Goal: Task Accomplishment & Management: Manage account settings

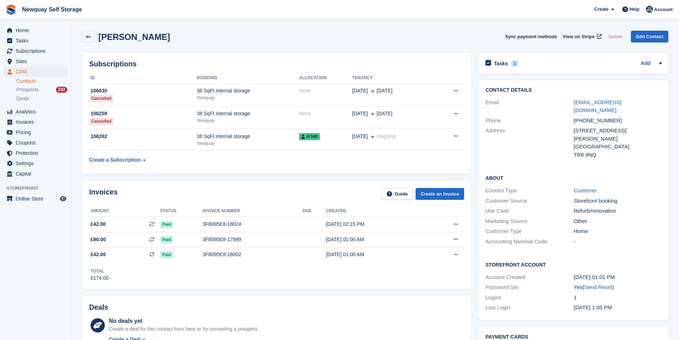
scroll to position [249, 0]
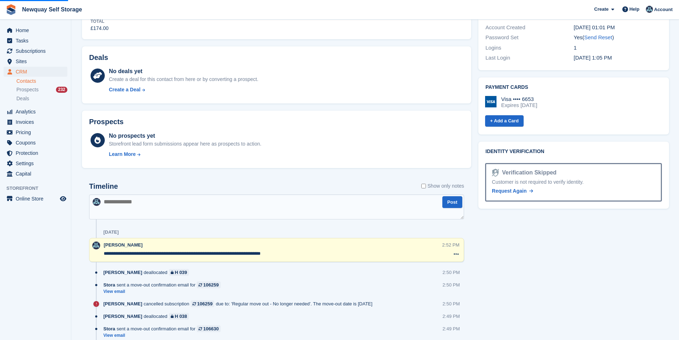
click at [26, 29] on span "Home" at bounding box center [37, 30] width 43 height 10
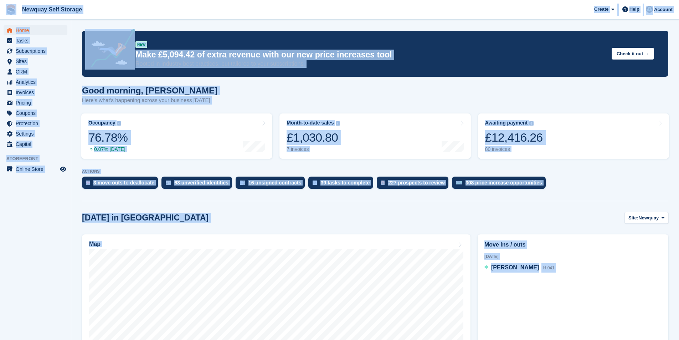
click at [254, 217] on div "Today in Newquay Site: Newquay Newquay Penzance" at bounding box center [375, 218] width 586 height 12
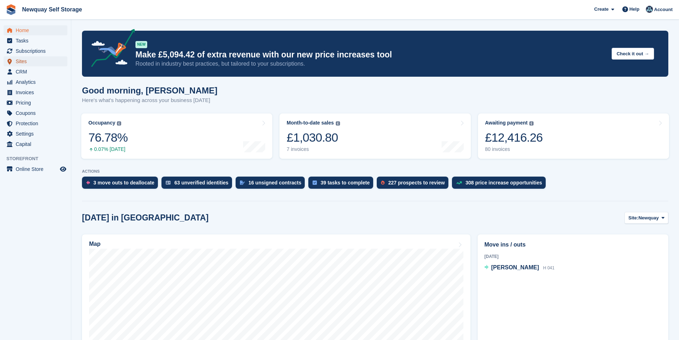
click at [27, 59] on span "Sites" at bounding box center [37, 61] width 43 height 10
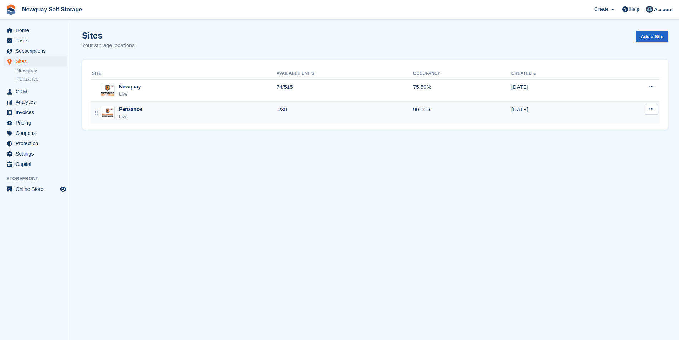
click at [128, 110] on div "Penzance" at bounding box center [130, 108] width 23 height 7
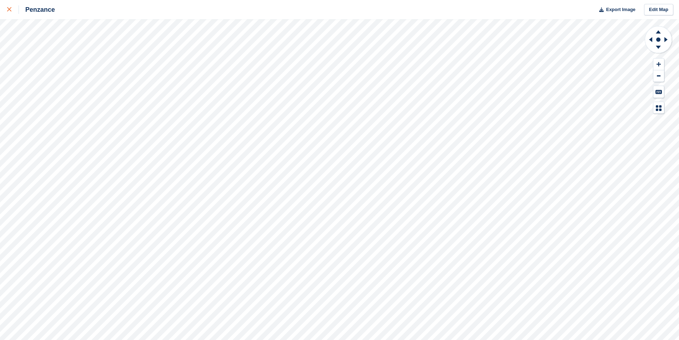
click at [7, 8] on icon at bounding box center [9, 9] width 4 height 4
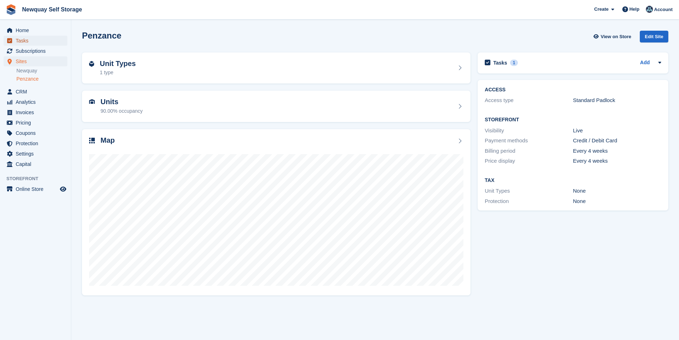
click at [27, 40] on span "Tasks" at bounding box center [37, 41] width 43 height 10
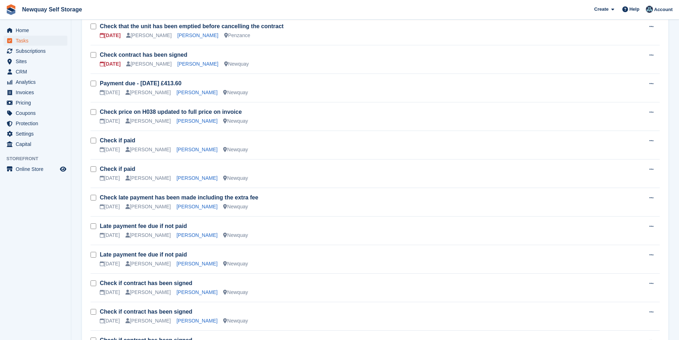
scroll to position [478, 0]
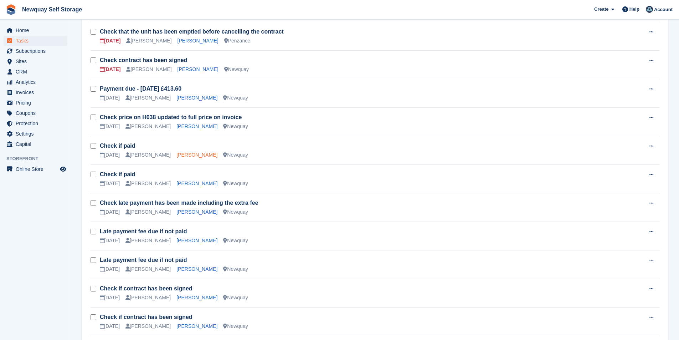
click at [182, 156] on link "Dario Menezes" at bounding box center [196, 155] width 41 height 6
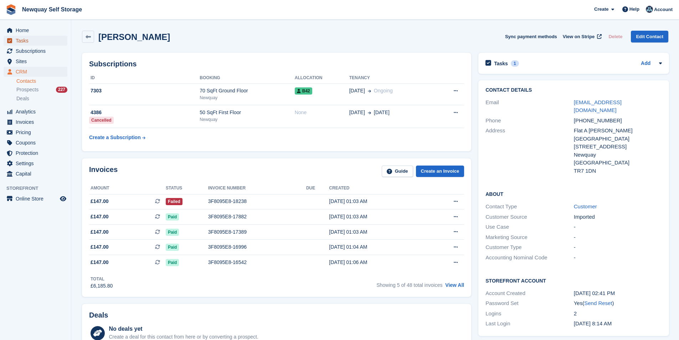
click at [33, 40] on span "Tasks" at bounding box center [37, 41] width 43 height 10
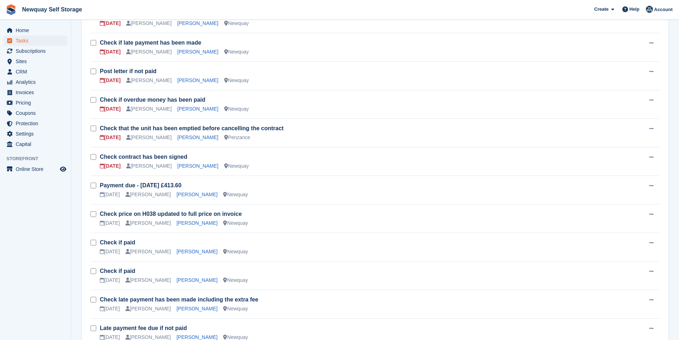
scroll to position [392, 0]
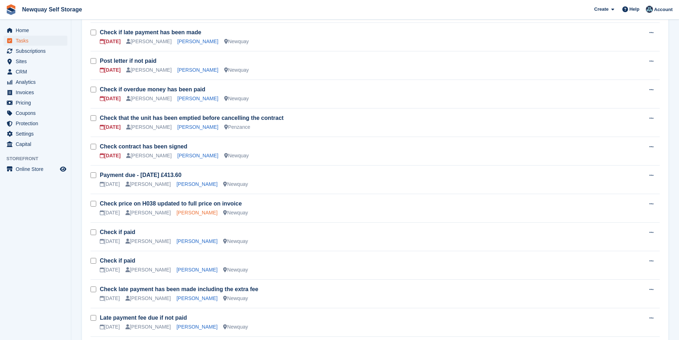
click at [186, 212] on link "Valerie Marshall" at bounding box center [196, 213] width 41 height 6
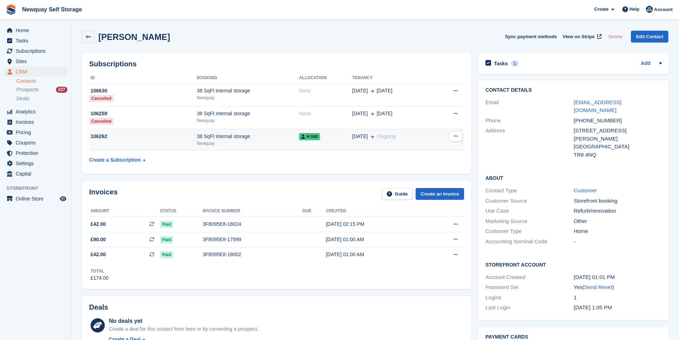
click at [219, 139] on div "38 SqFt internal storage" at bounding box center [248, 136] width 102 height 7
click at [242, 139] on div "38 SqFt internal storage" at bounding box center [248, 136] width 102 height 7
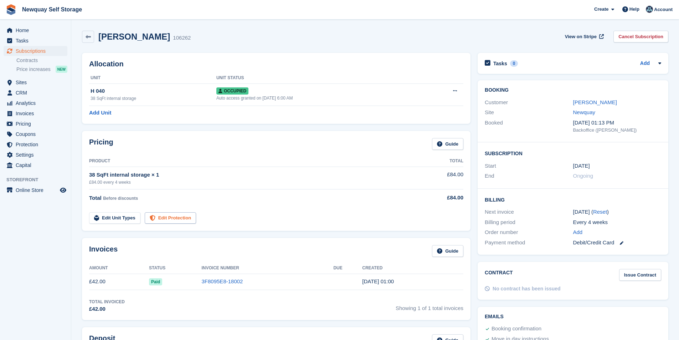
click at [175, 219] on link "Edit Protection" at bounding box center [170, 218] width 51 height 12
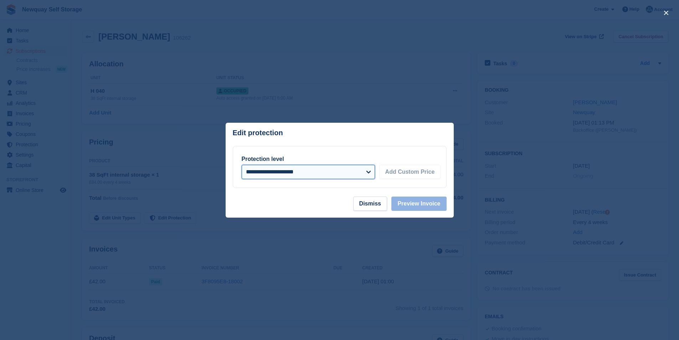
click at [345, 174] on select "**********" at bounding box center [308, 172] width 133 height 14
select select "*****"
click at [242, 165] on select "**********" at bounding box center [308, 172] width 133 height 14
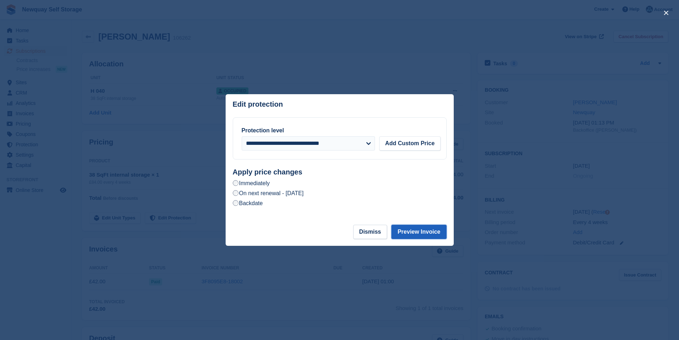
click at [412, 232] on button "Preview Invoice" at bounding box center [418, 232] width 55 height 14
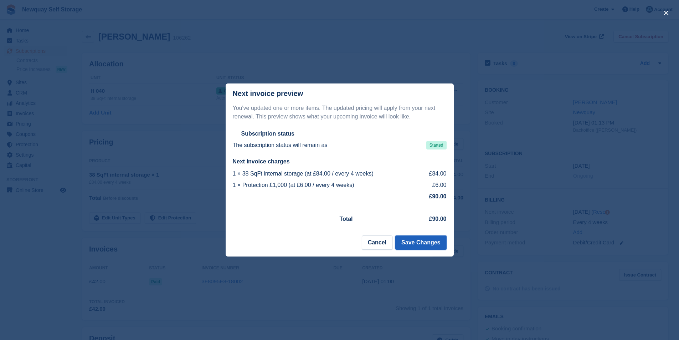
click at [429, 245] on button "Save Changes" at bounding box center [420, 242] width 51 height 14
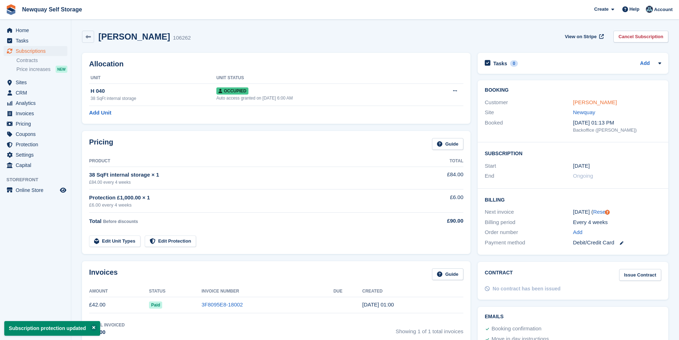
click at [591, 102] on link "Valerie Marshall" at bounding box center [595, 102] width 44 height 6
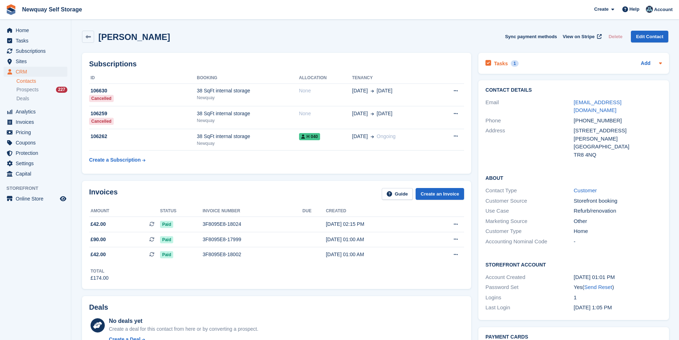
click at [497, 65] on h2 "Tasks" at bounding box center [501, 63] width 14 height 6
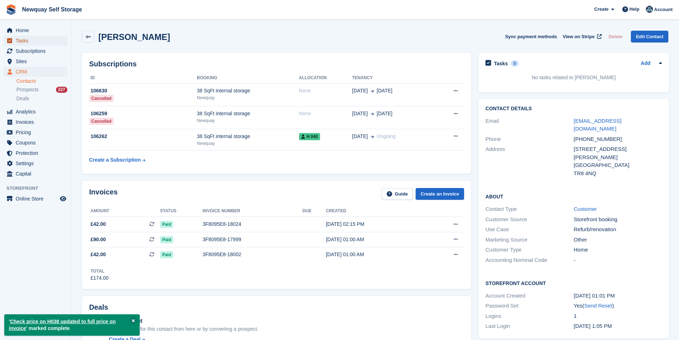
click at [41, 38] on span "Tasks" at bounding box center [37, 41] width 43 height 10
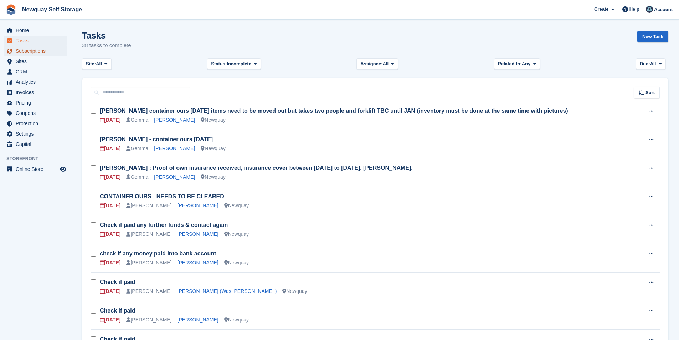
click at [32, 51] on span "Subscriptions" at bounding box center [37, 51] width 43 height 10
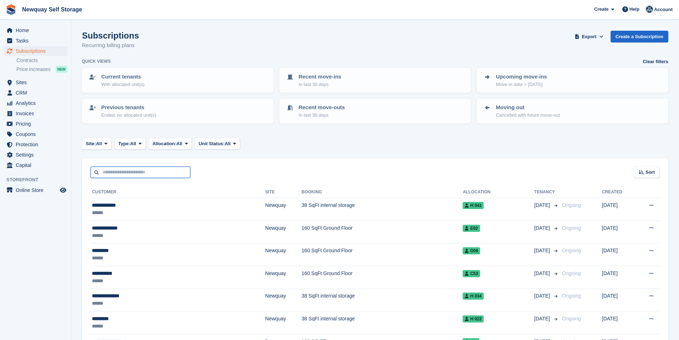
click at [151, 171] on input "text" at bounding box center [141, 172] width 100 height 12
type input "****"
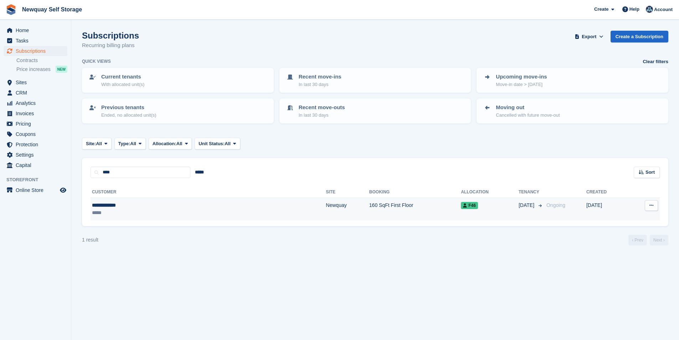
click at [114, 204] on div "**********" at bounding box center [148, 204] width 112 height 7
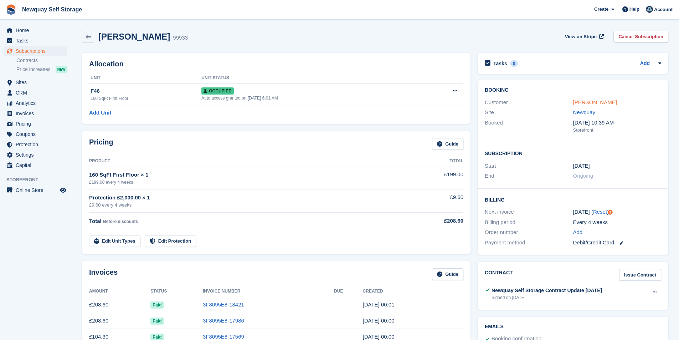
click at [588, 102] on link "[PERSON_NAME]" at bounding box center [595, 102] width 44 height 6
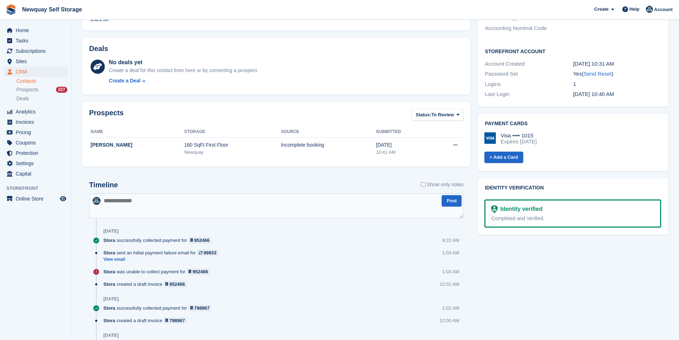
scroll to position [214, 0]
click at [166, 194] on textarea at bounding box center [276, 204] width 374 height 25
paste textarea "**********"
type textarea "**********"
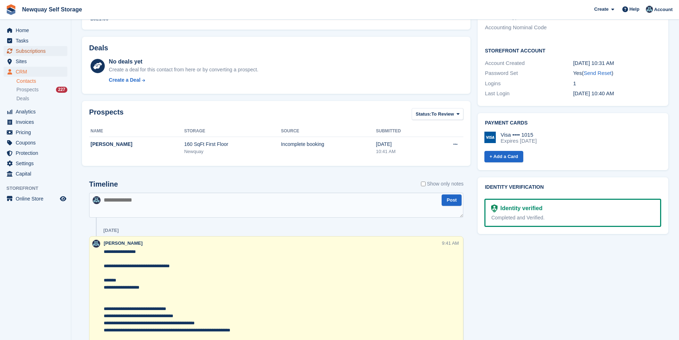
click at [39, 51] on span "Subscriptions" at bounding box center [37, 51] width 43 height 10
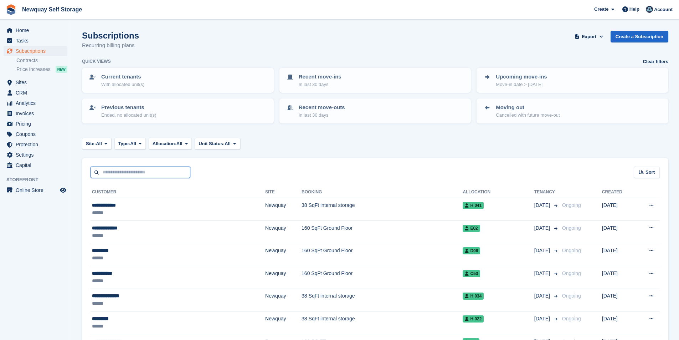
click at [134, 176] on input "text" at bounding box center [141, 172] width 100 height 12
type input "*******"
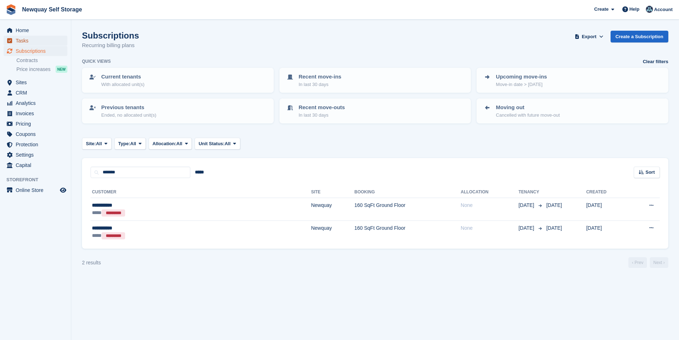
click at [30, 37] on span "Tasks" at bounding box center [37, 41] width 43 height 10
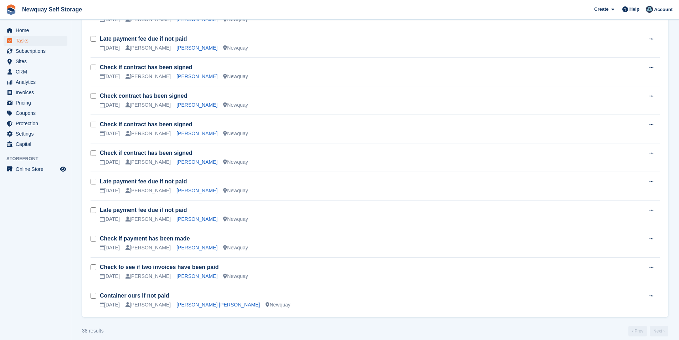
scroll to position [877, 0]
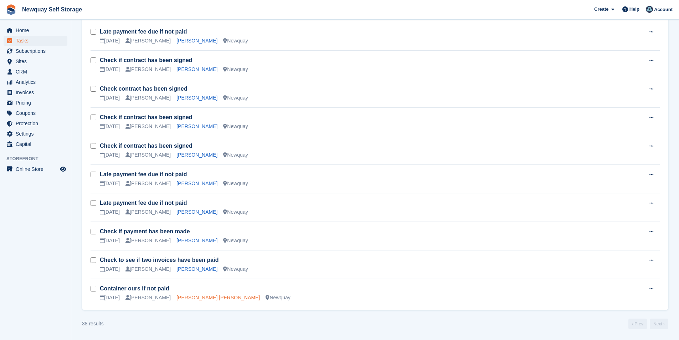
click at [191, 297] on link "[PERSON_NAME] [PERSON_NAME]" at bounding box center [217, 297] width 83 height 6
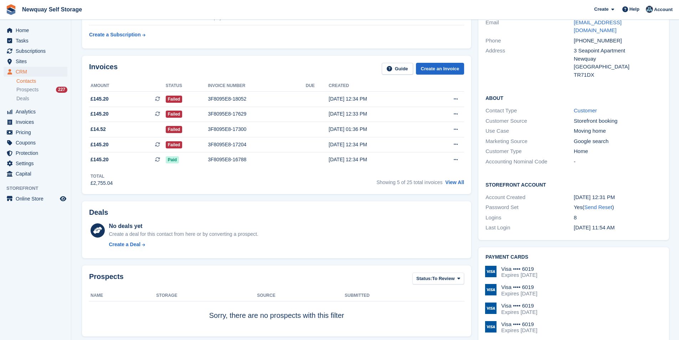
scroll to position [71, 0]
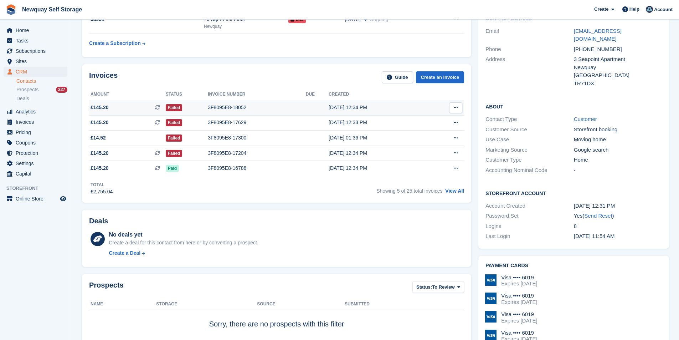
click at [225, 107] on div "3F8095E8-18052" at bounding box center [257, 107] width 98 height 7
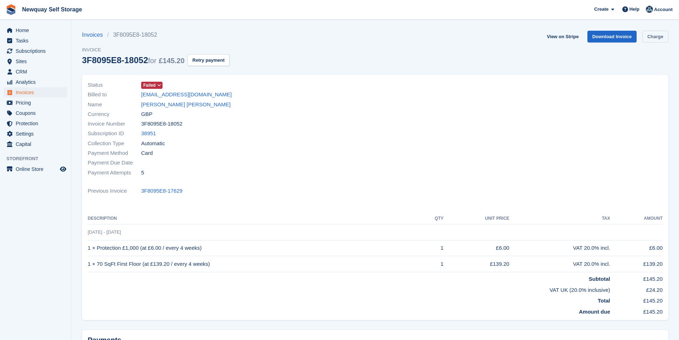
click at [664, 37] on link "Charge" at bounding box center [655, 37] width 26 height 12
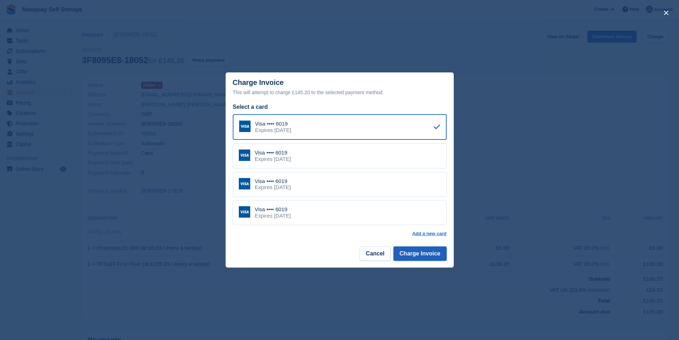
click at [432, 251] on button "Charge Invoice" at bounding box center [419, 253] width 53 height 14
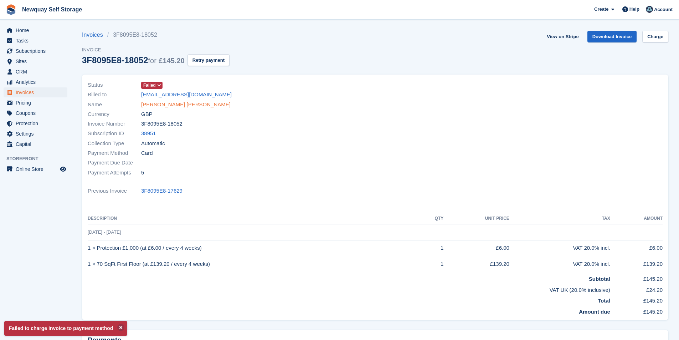
click at [162, 104] on link "[PERSON_NAME] [PERSON_NAME]" at bounding box center [185, 105] width 89 height 8
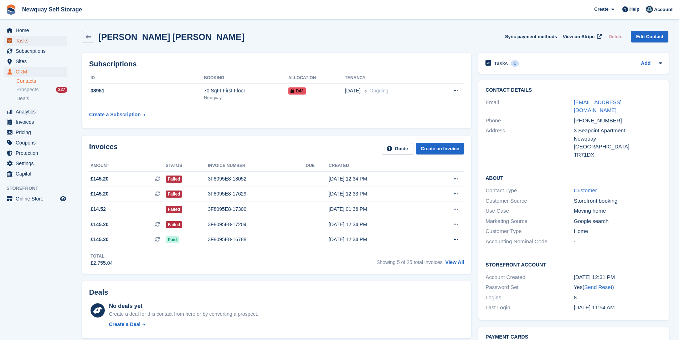
click at [29, 42] on span "Tasks" at bounding box center [37, 41] width 43 height 10
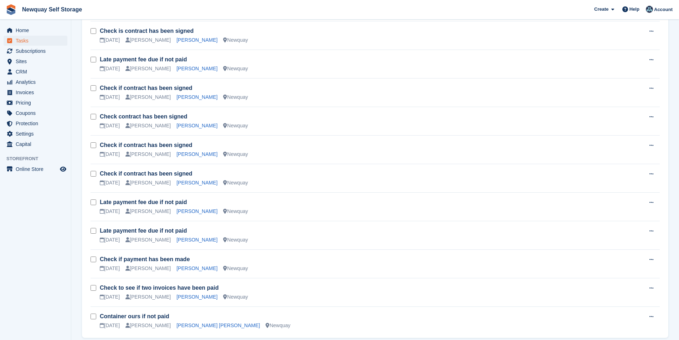
scroll to position [877, 0]
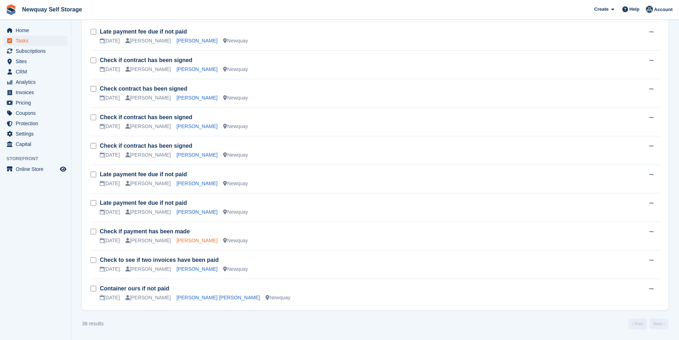
click at [178, 239] on link "[PERSON_NAME]" at bounding box center [196, 240] width 41 height 6
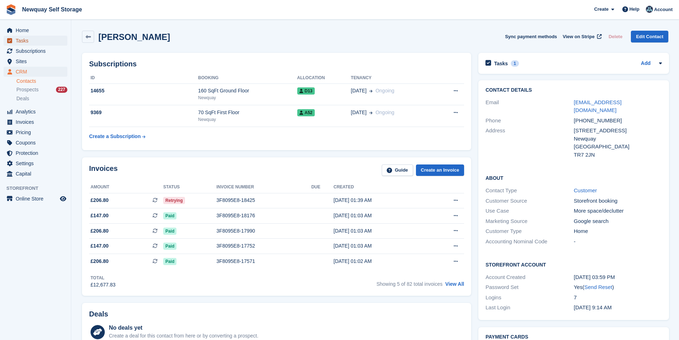
click at [46, 43] on span "Tasks" at bounding box center [37, 41] width 43 height 10
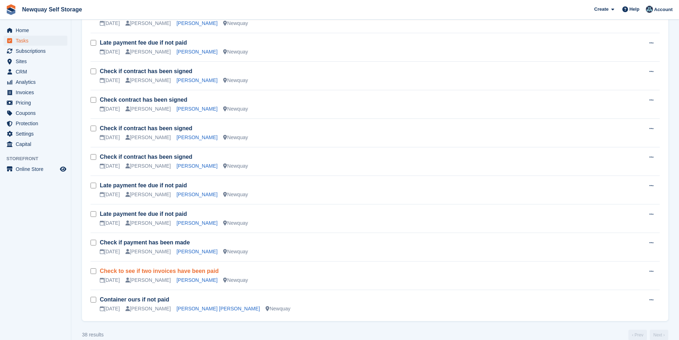
scroll to position [877, 0]
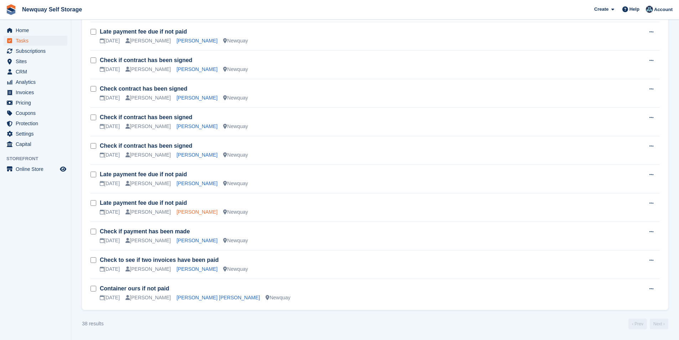
click at [181, 211] on link "Olga Owczarek" at bounding box center [196, 212] width 41 height 6
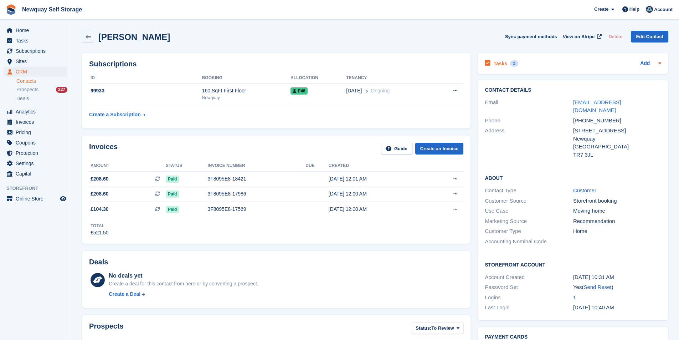
click at [490, 63] on div "Tasks 1" at bounding box center [501, 63] width 33 height 10
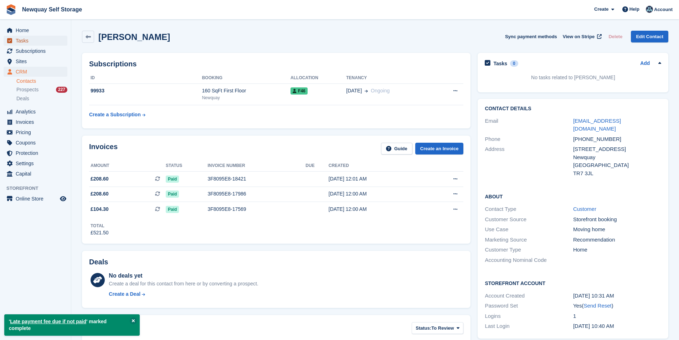
click at [35, 37] on span "Tasks" at bounding box center [37, 41] width 43 height 10
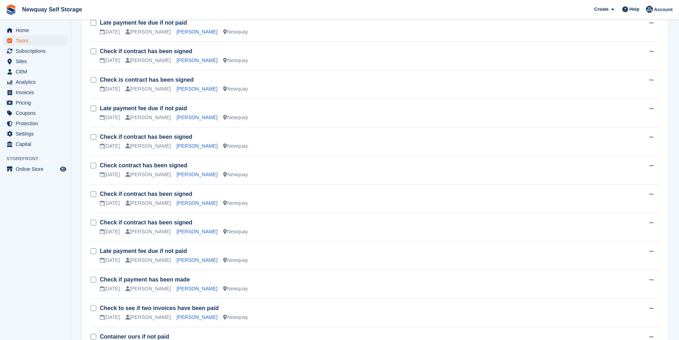
scroll to position [849, 0]
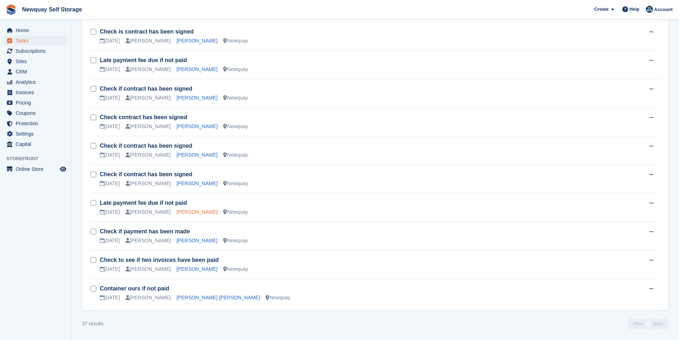
click at [193, 209] on link "[PERSON_NAME]" at bounding box center [196, 212] width 41 height 6
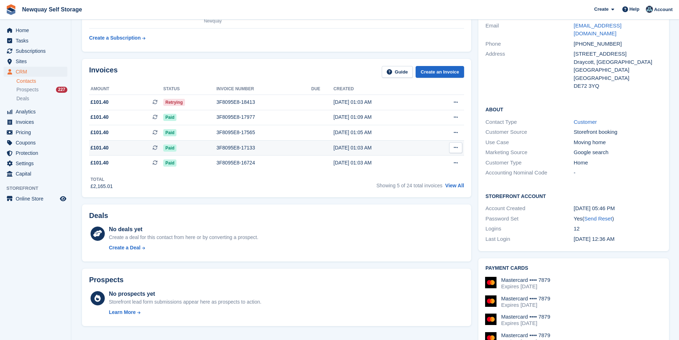
scroll to position [71, 0]
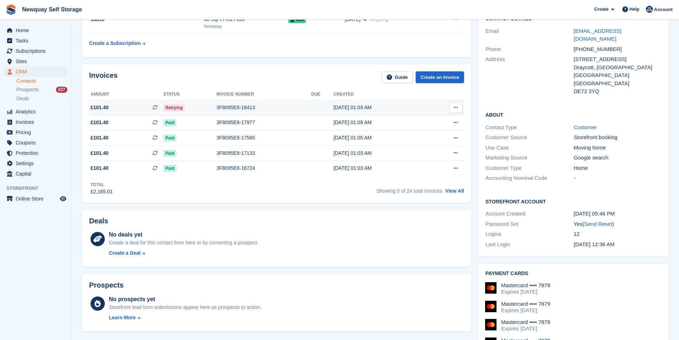
click at [241, 104] on div "3F8095E8-18413" at bounding box center [263, 107] width 95 height 7
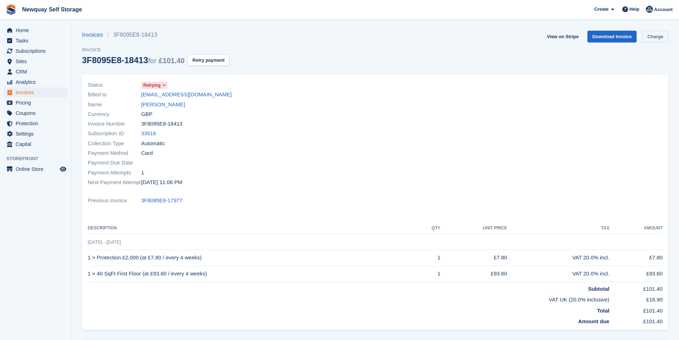
click at [664, 37] on link "Charge" at bounding box center [655, 37] width 26 height 12
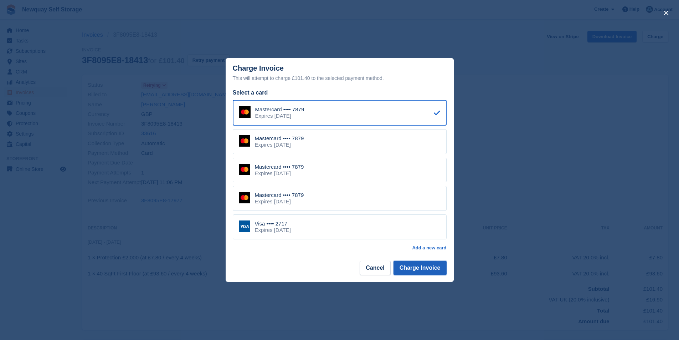
click at [413, 270] on button "Charge Invoice" at bounding box center [419, 268] width 53 height 14
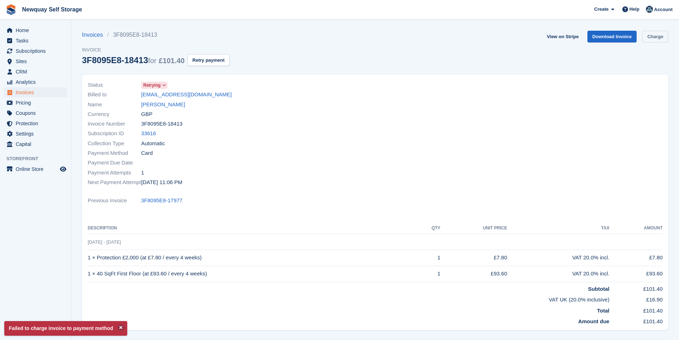
click at [655, 40] on link "Charge" at bounding box center [655, 37] width 26 height 12
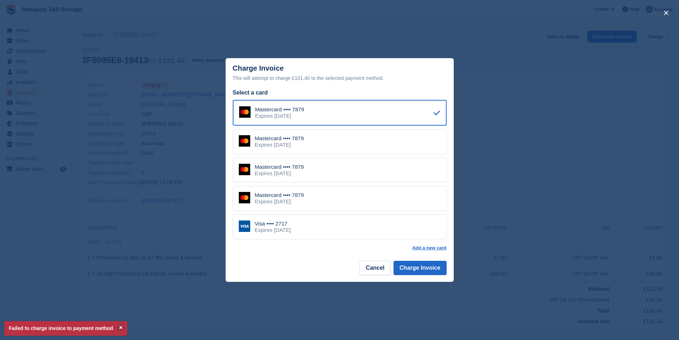
click at [335, 232] on div "Visa •••• 2717 Expires June 2029" at bounding box center [340, 226] width 214 height 25
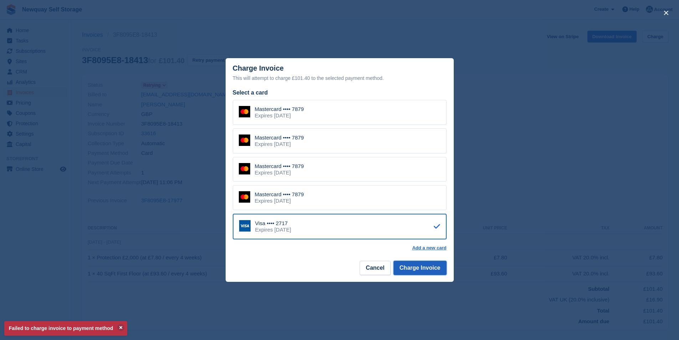
click at [427, 270] on button "Charge Invoice" at bounding box center [419, 268] width 53 height 14
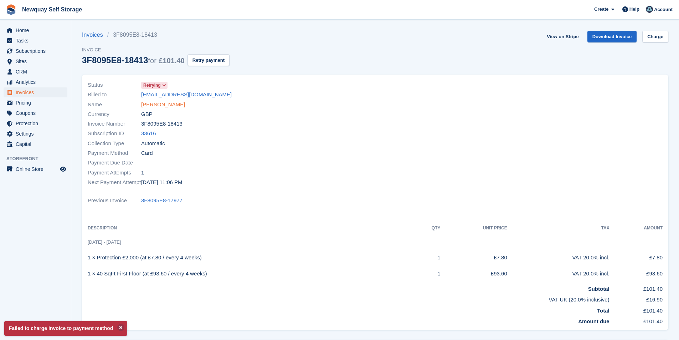
click at [183, 106] on link "[PERSON_NAME]" at bounding box center [163, 105] width 44 height 8
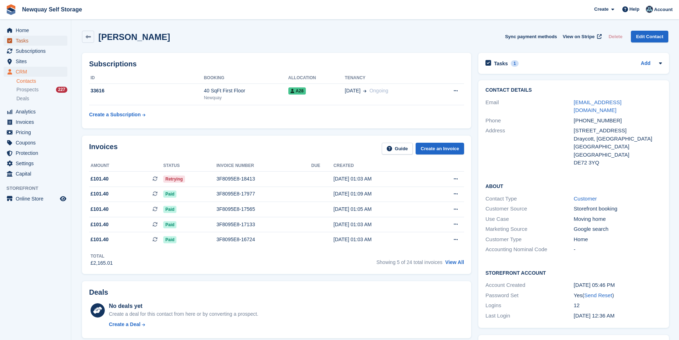
click at [32, 41] on span "Tasks" at bounding box center [37, 41] width 43 height 10
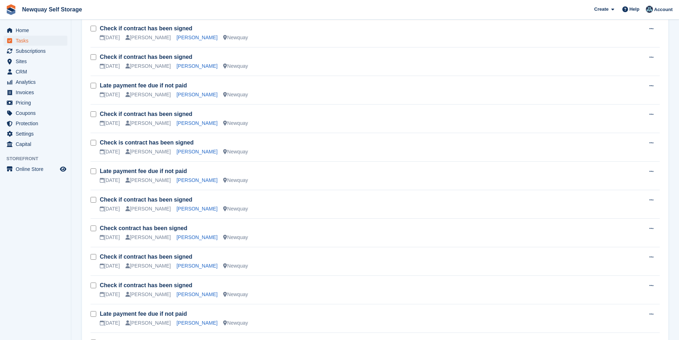
scroll to position [849, 0]
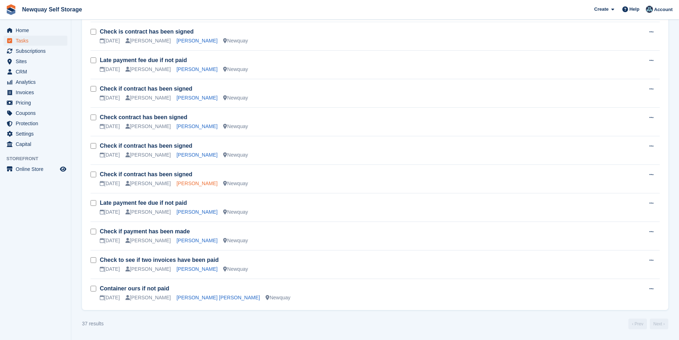
click at [176, 182] on link "[PERSON_NAME]" at bounding box center [196, 183] width 41 height 6
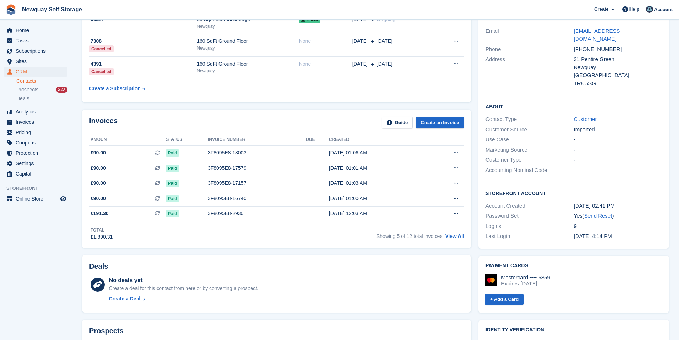
scroll to position [36, 0]
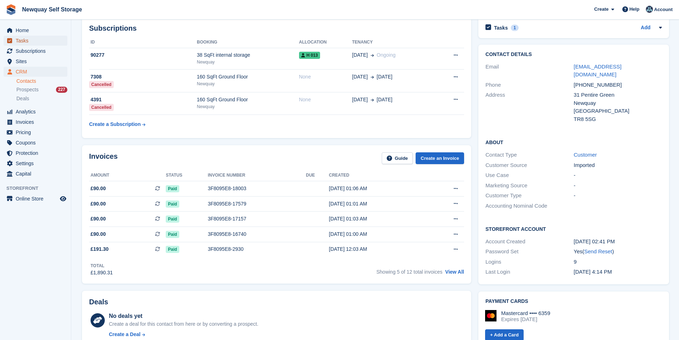
click at [43, 43] on span "Tasks" at bounding box center [37, 41] width 43 height 10
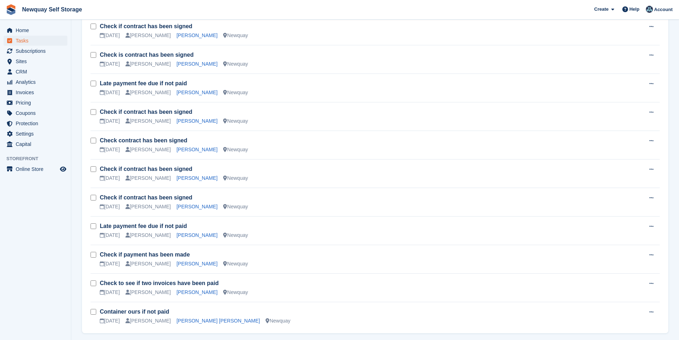
scroll to position [813, 0]
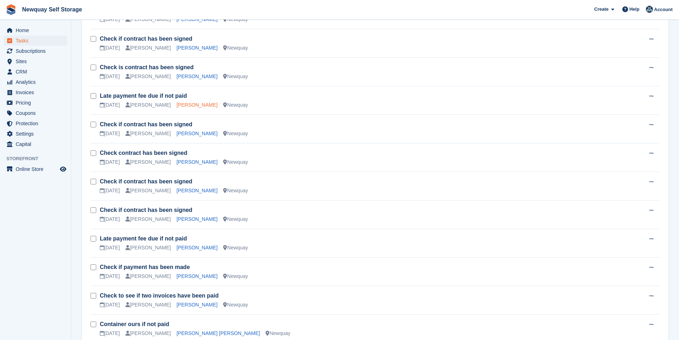
click at [181, 105] on link "Jeremy Rose" at bounding box center [196, 105] width 41 height 6
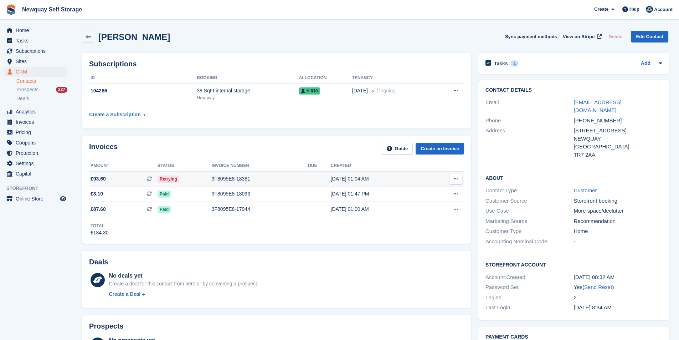
click at [235, 180] on div "3F8095E8-18381" at bounding box center [260, 178] width 96 height 7
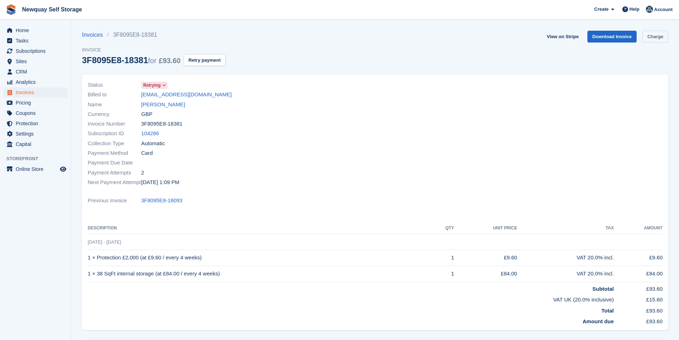
click at [659, 33] on link "Charge" at bounding box center [655, 37] width 26 height 12
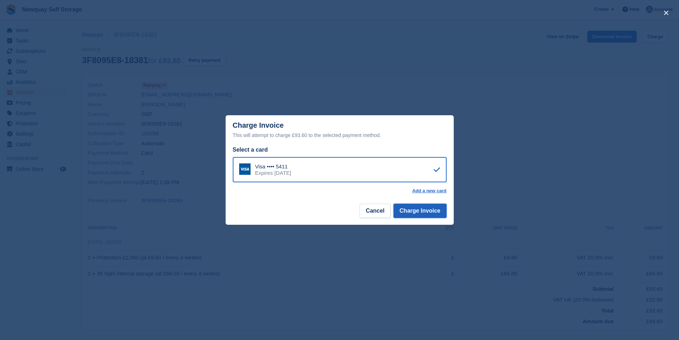
click at [441, 212] on button "Charge Invoice" at bounding box center [419, 211] width 53 height 14
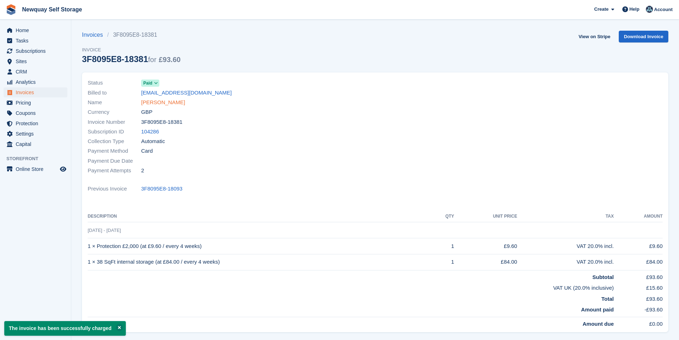
click at [166, 102] on link "Jeremy Rose" at bounding box center [163, 102] width 44 height 8
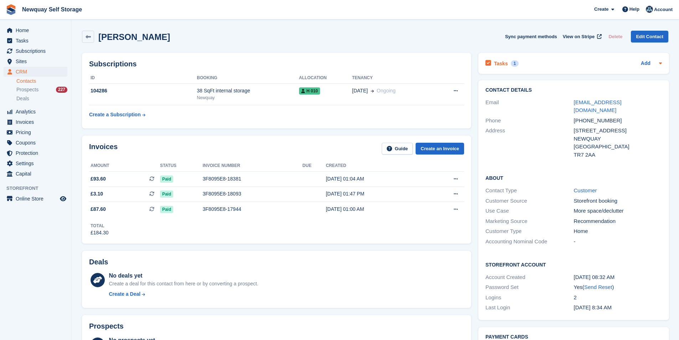
click at [494, 65] on h2 "Tasks" at bounding box center [501, 63] width 14 height 6
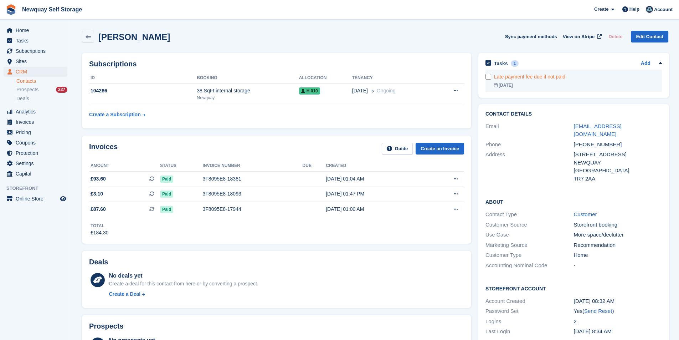
click at [488, 80] on div at bounding box center [489, 80] width 9 height 22
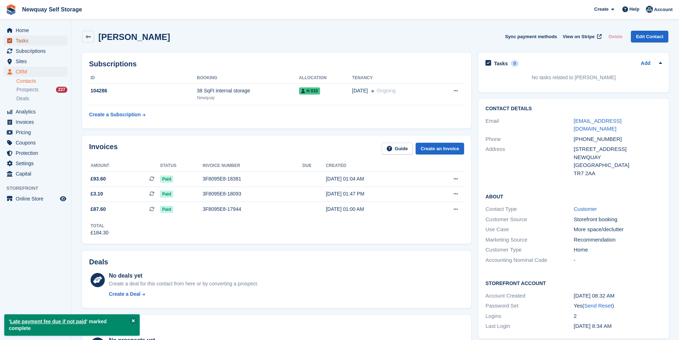
click at [48, 41] on span "Tasks" at bounding box center [37, 41] width 43 height 10
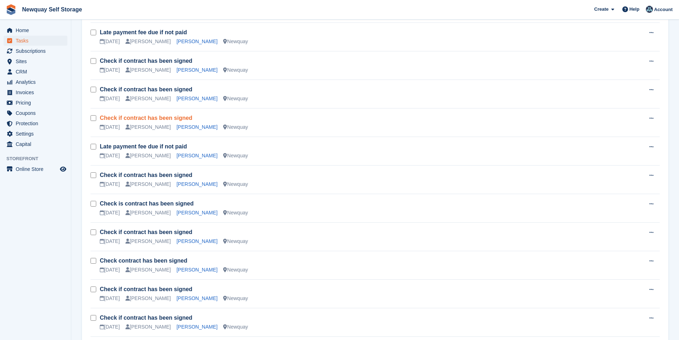
scroll to position [642, 0]
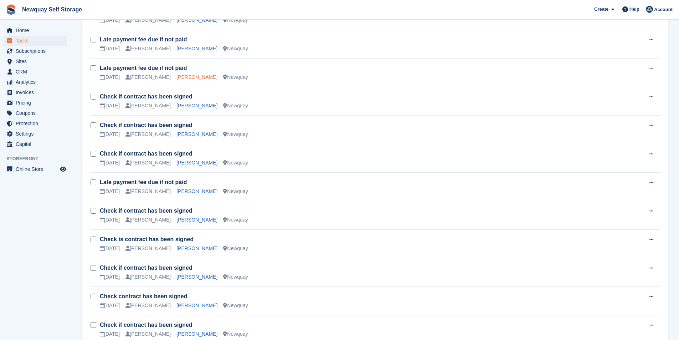
click at [181, 77] on link "Keegan Lloyd" at bounding box center [196, 77] width 41 height 6
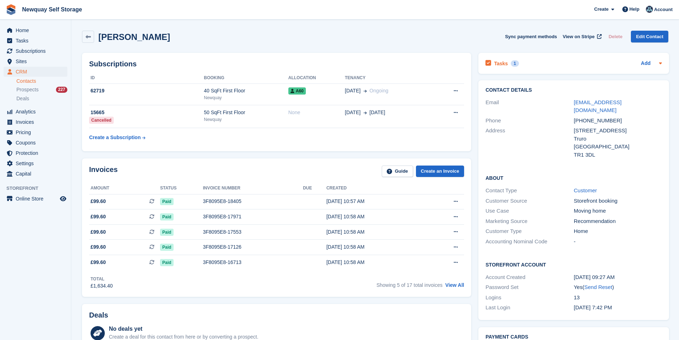
click at [499, 62] on h2 "Tasks" at bounding box center [501, 63] width 14 height 6
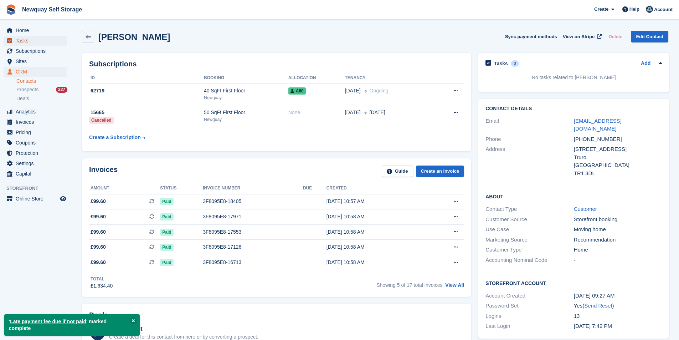
click at [47, 42] on span "Tasks" at bounding box center [37, 41] width 43 height 10
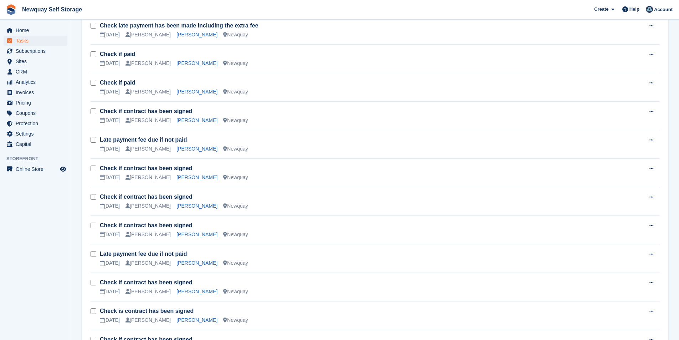
scroll to position [570, 0]
click at [181, 148] on link "Richard Flood" at bounding box center [196, 148] width 41 height 6
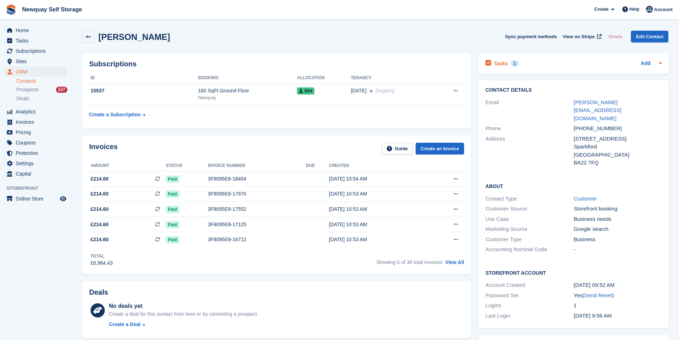
click at [495, 63] on h2 "Tasks" at bounding box center [501, 63] width 14 height 6
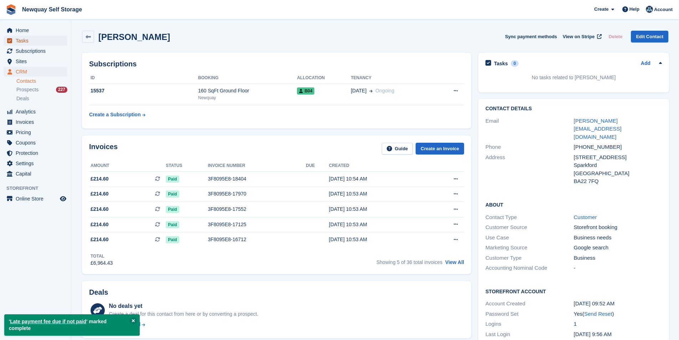
click at [31, 40] on span "Tasks" at bounding box center [37, 41] width 43 height 10
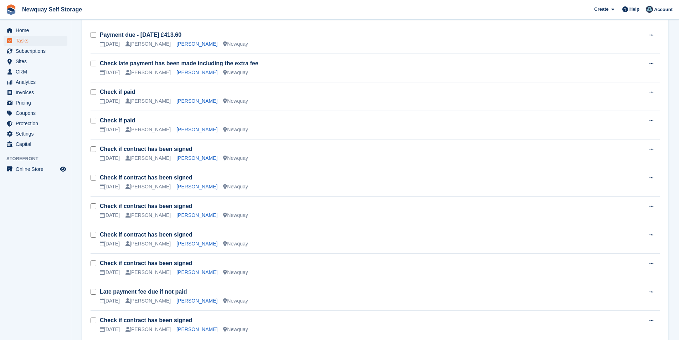
scroll to position [535, 0]
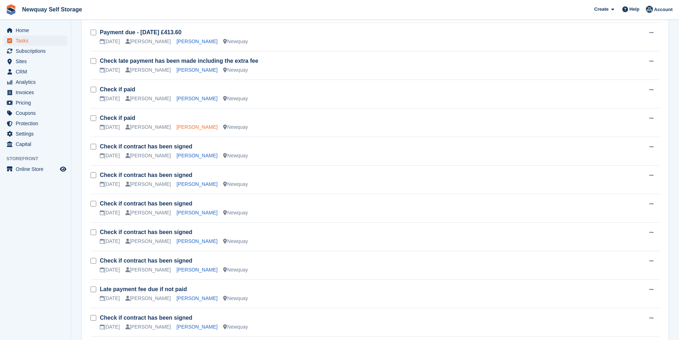
click at [189, 126] on link "Dario Menezes" at bounding box center [196, 127] width 41 height 6
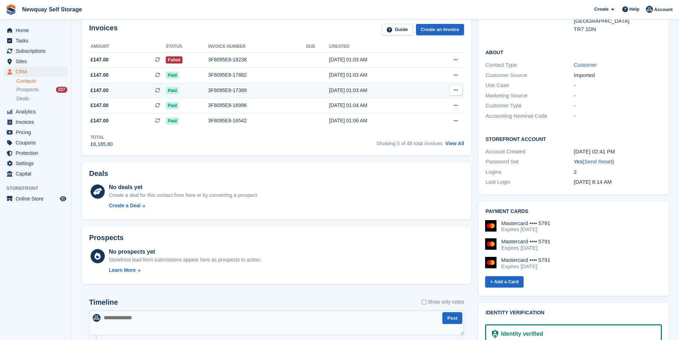
scroll to position [107, 0]
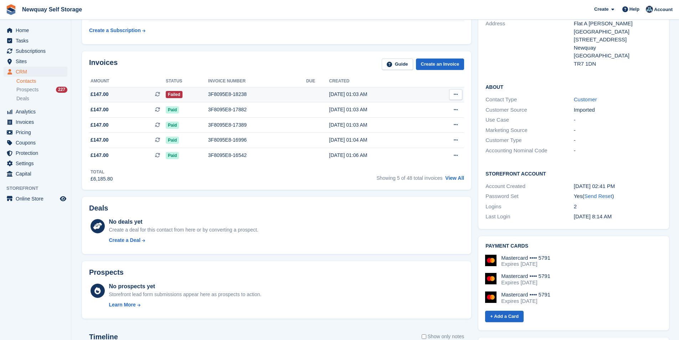
click at [233, 92] on div "3F8095E8-18238" at bounding box center [257, 94] width 98 height 7
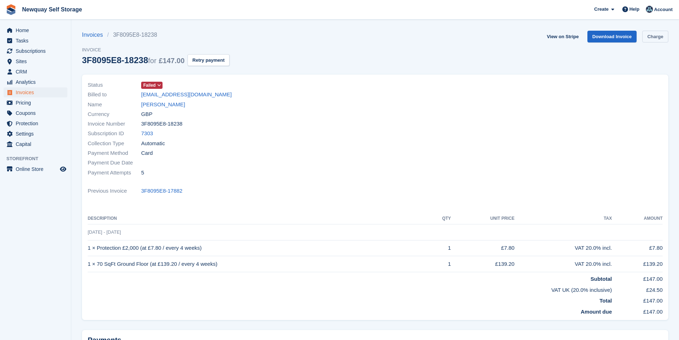
click at [668, 36] on link "Charge" at bounding box center [655, 37] width 26 height 12
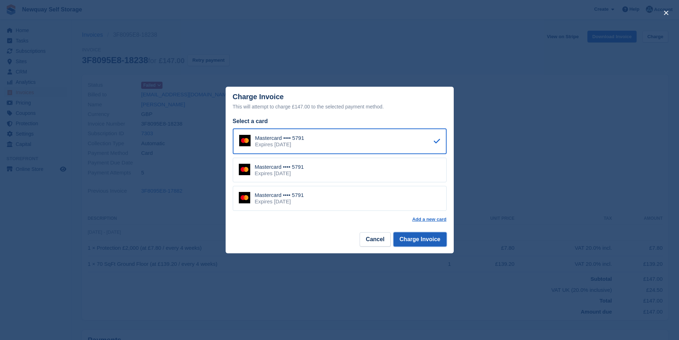
click at [427, 246] on button "Charge Invoice" at bounding box center [419, 239] width 53 height 14
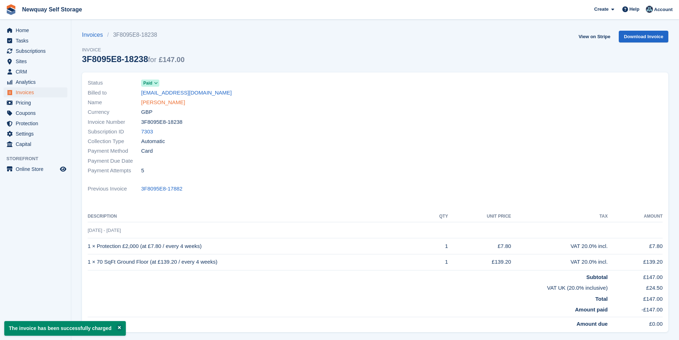
click at [172, 105] on link "Dario Menezes" at bounding box center [163, 102] width 44 height 8
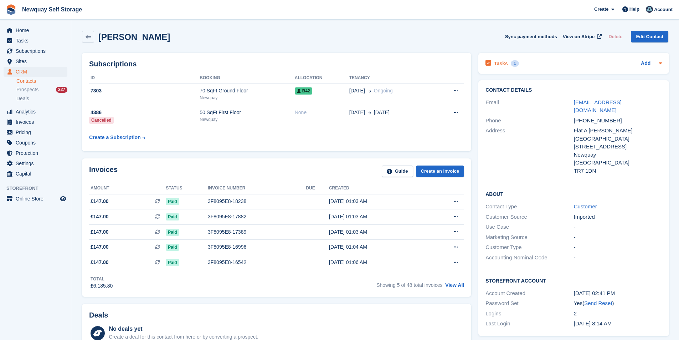
click at [487, 62] on icon at bounding box center [488, 63] width 6 height 6
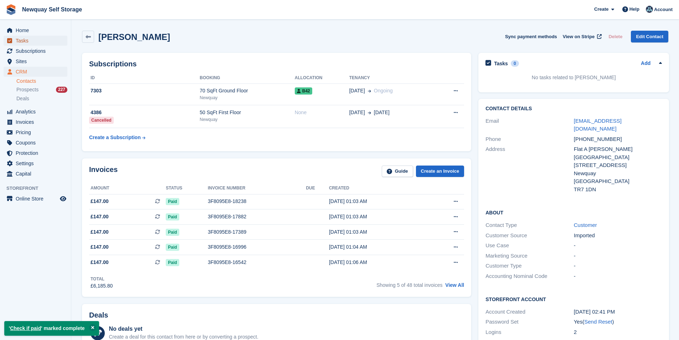
click at [25, 41] on span "Tasks" at bounding box center [37, 41] width 43 height 10
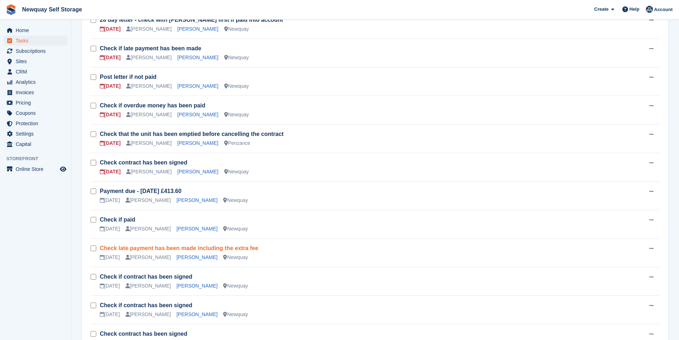
scroll to position [392, 0]
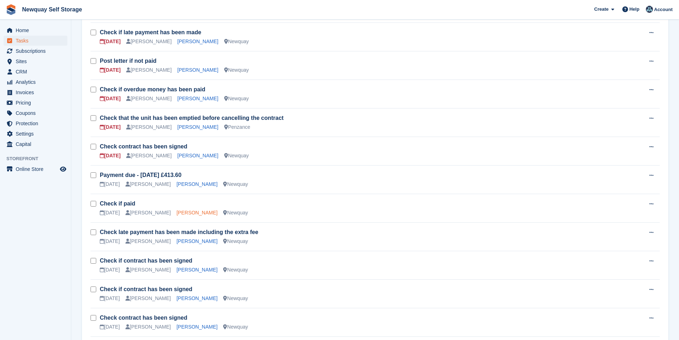
click at [176, 212] on link "[PERSON_NAME]" at bounding box center [196, 213] width 41 height 6
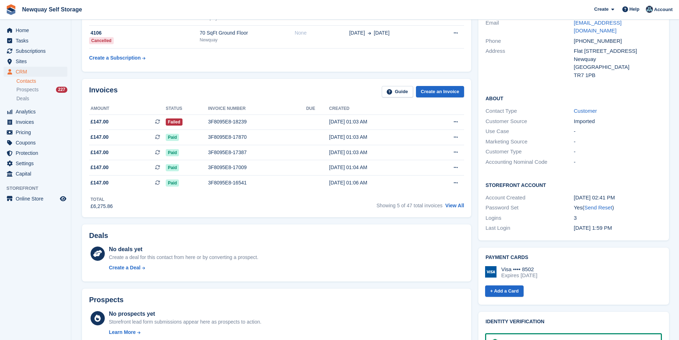
scroll to position [71, 0]
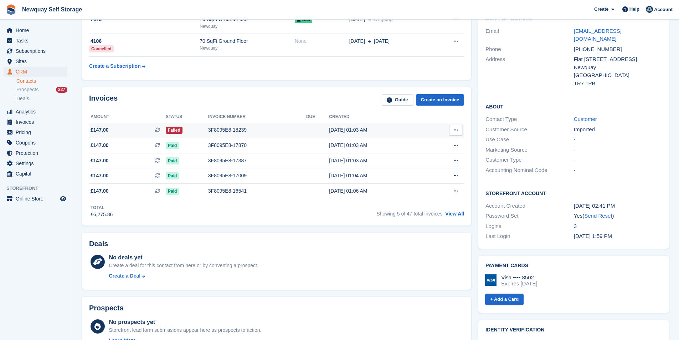
click at [235, 128] on div "3F8095E8-18239" at bounding box center [257, 129] width 98 height 7
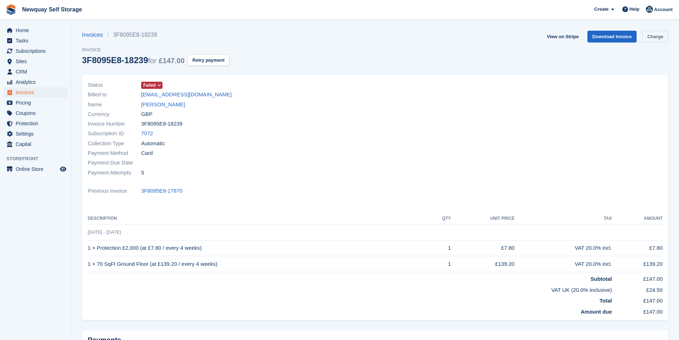
click at [663, 38] on link "Charge" at bounding box center [655, 37] width 26 height 12
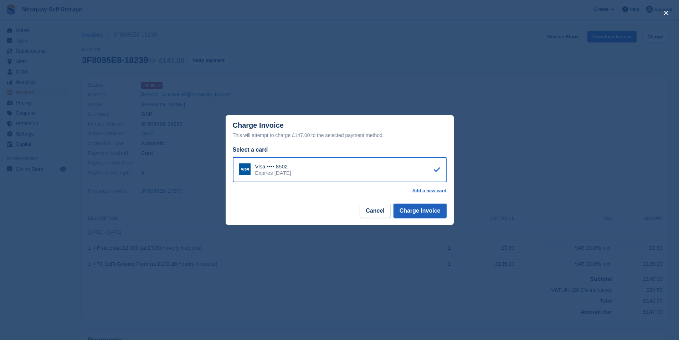
click at [438, 210] on button "Charge Invoice" at bounding box center [419, 211] width 53 height 14
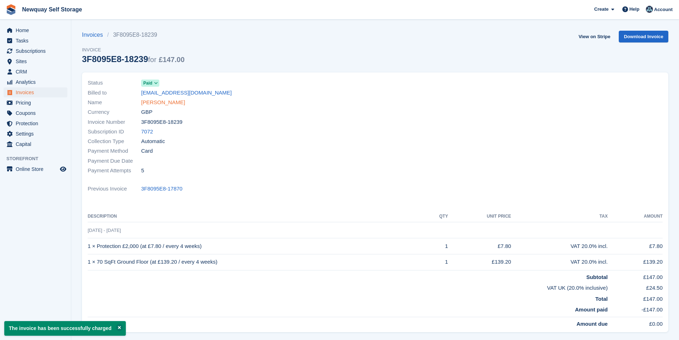
click at [151, 101] on link "John Watt" at bounding box center [163, 102] width 44 height 8
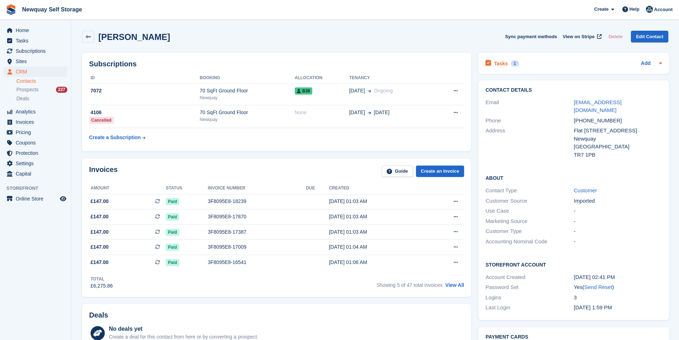
click at [512, 64] on div "1" at bounding box center [515, 63] width 8 height 6
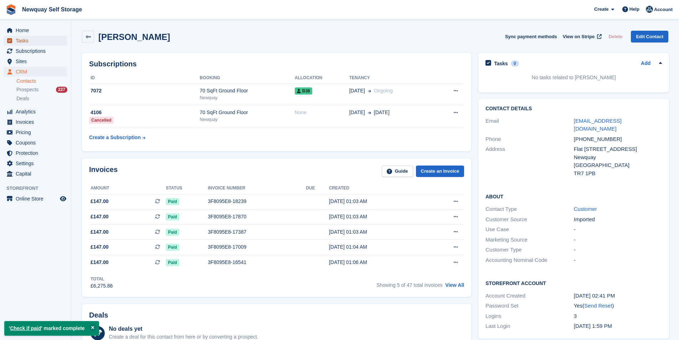
click at [40, 45] on span "Tasks" at bounding box center [37, 41] width 43 height 10
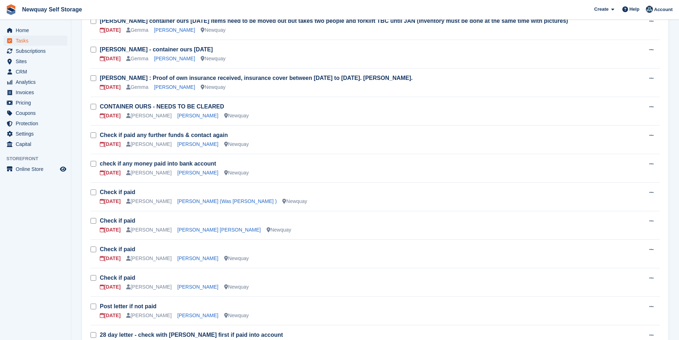
scroll to position [107, 0]
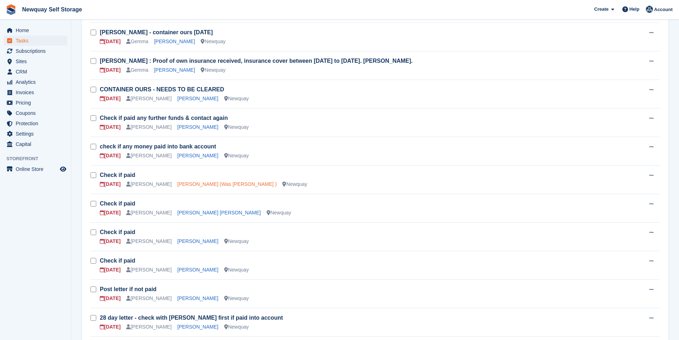
click at [192, 183] on link "[PERSON_NAME] (Was [PERSON_NAME] )" at bounding box center [226, 184] width 99 height 6
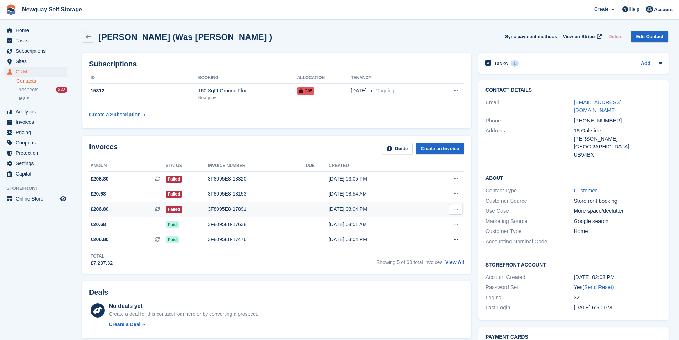
click at [224, 206] on div "3F8095E8-17891" at bounding box center [257, 208] width 98 height 7
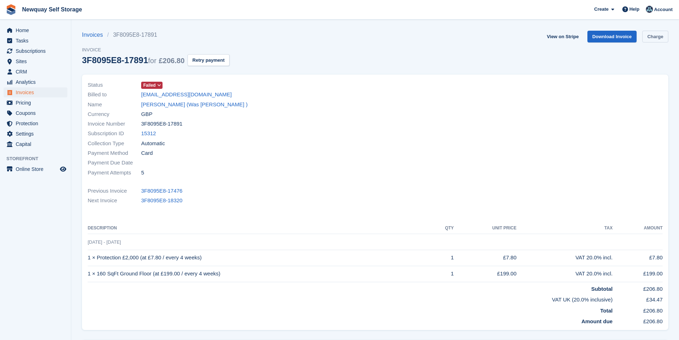
click at [663, 39] on link "Charge" at bounding box center [655, 37] width 26 height 12
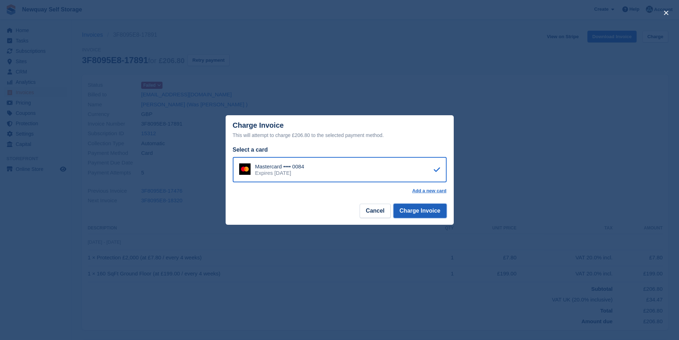
click at [416, 211] on button "Charge Invoice" at bounding box center [419, 211] width 53 height 14
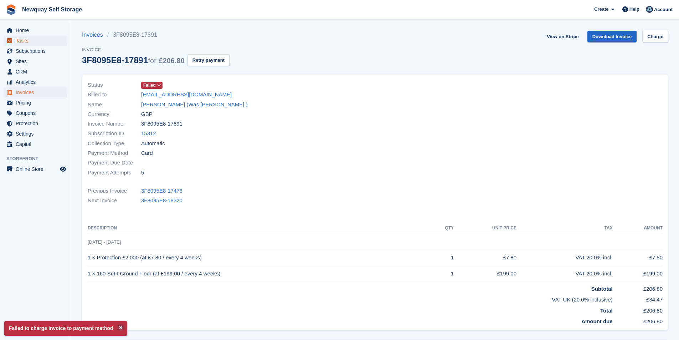
click at [36, 41] on span "Tasks" at bounding box center [37, 41] width 43 height 10
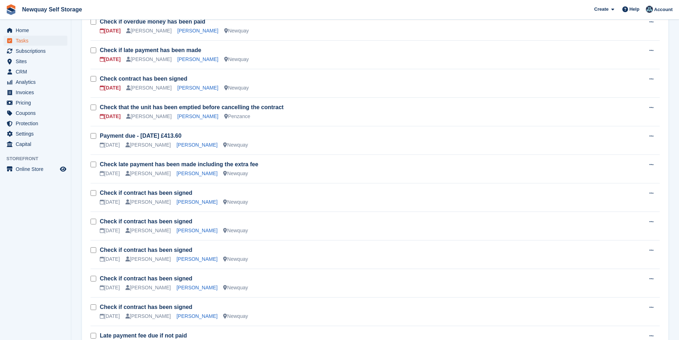
scroll to position [499, 0]
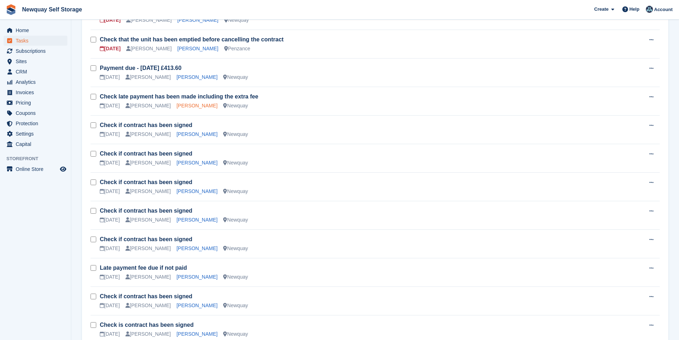
click at [182, 107] on link "[PERSON_NAME]" at bounding box center [196, 106] width 41 height 6
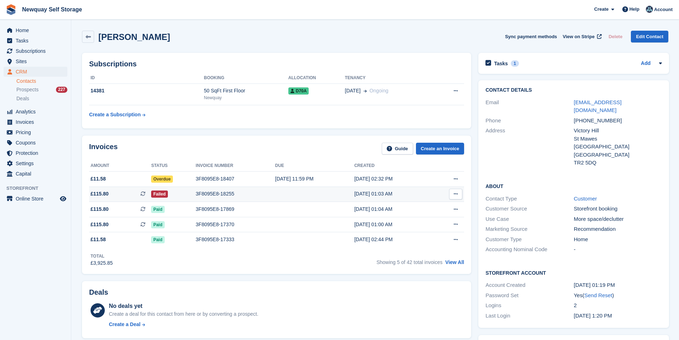
click at [221, 192] on div "3F8095E8-18255" at bounding box center [235, 193] width 79 height 7
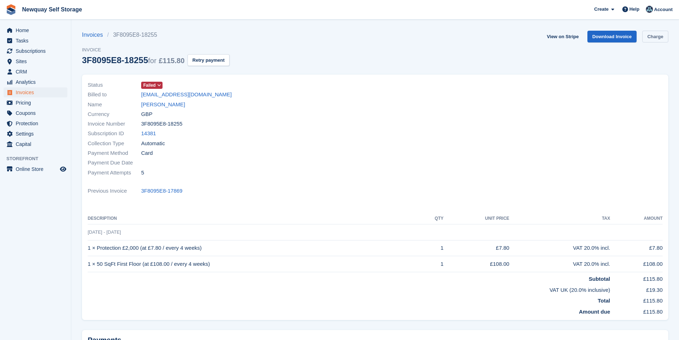
click at [668, 34] on link "Charge" at bounding box center [655, 37] width 26 height 12
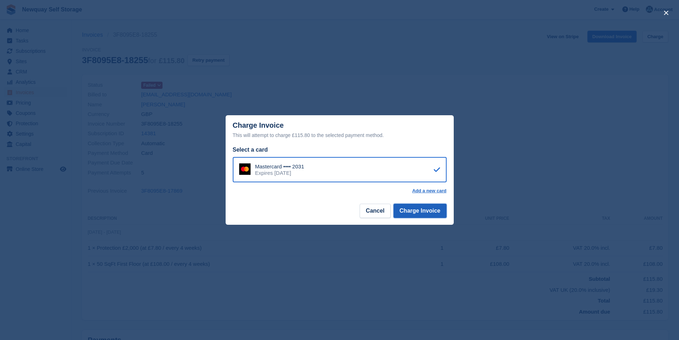
click at [416, 212] on button "Charge Invoice" at bounding box center [419, 211] width 53 height 14
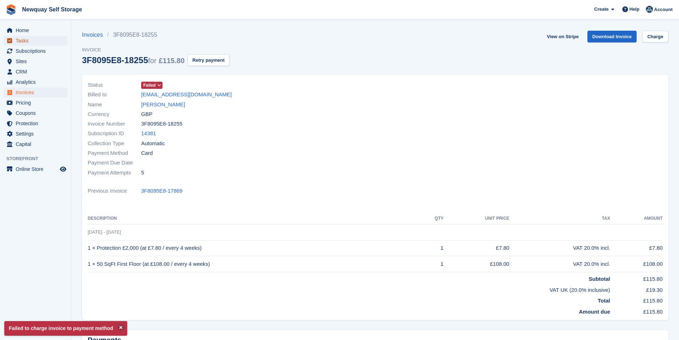
click at [27, 38] on span "Tasks" at bounding box center [37, 41] width 43 height 10
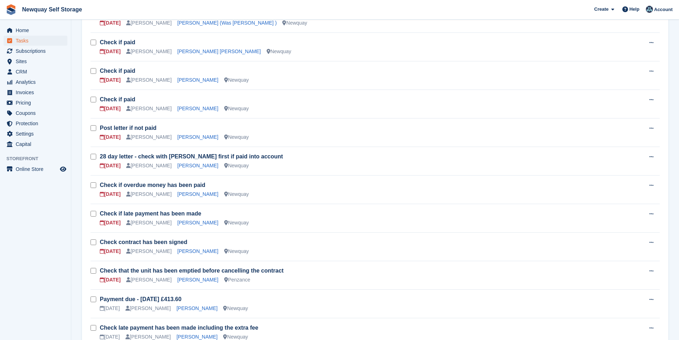
scroll to position [285, 0]
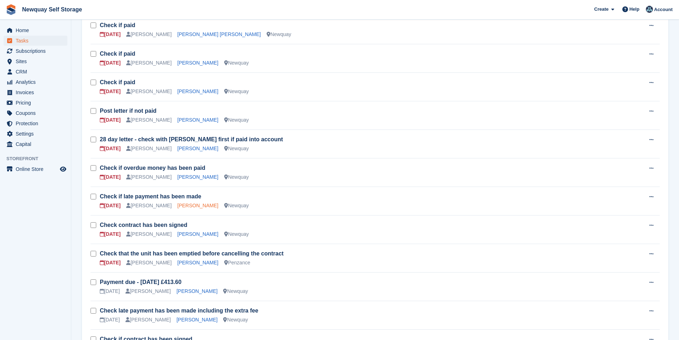
click at [188, 203] on link "[PERSON_NAME]" at bounding box center [197, 205] width 41 height 6
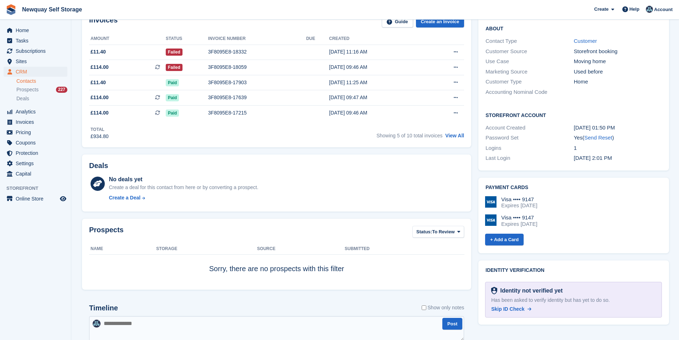
scroll to position [143, 0]
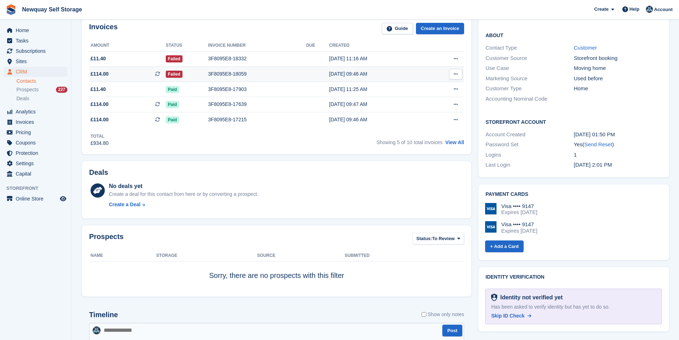
click at [219, 76] on div "3F8095E8-18059" at bounding box center [257, 73] width 98 height 7
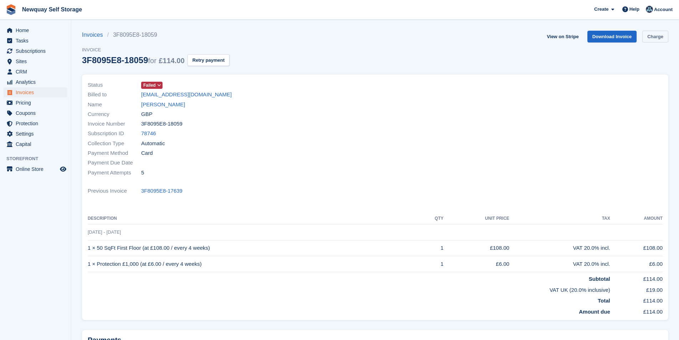
click at [657, 38] on link "Charge" at bounding box center [655, 37] width 26 height 12
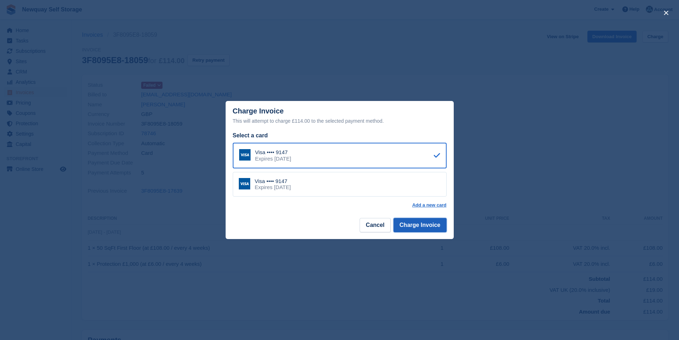
click at [438, 225] on button "Charge Invoice" at bounding box center [419, 225] width 53 height 14
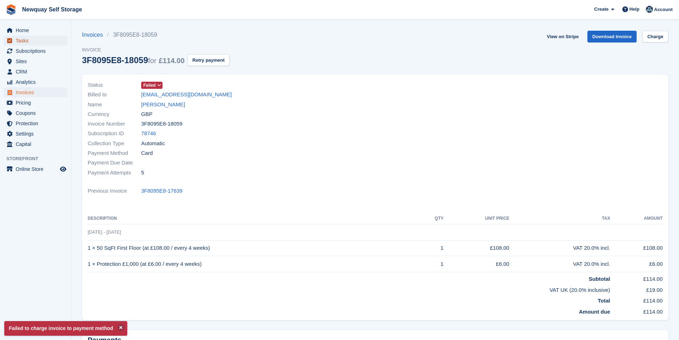
click at [39, 43] on span "Tasks" at bounding box center [37, 41] width 43 height 10
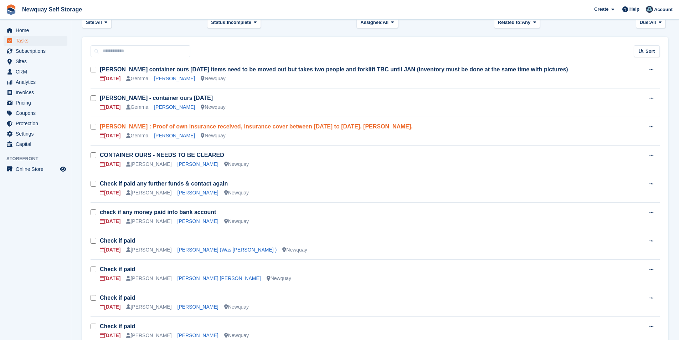
scroll to position [71, 0]
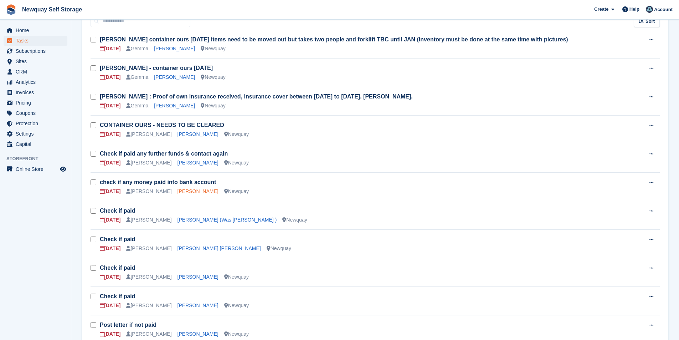
click at [193, 192] on link "[PERSON_NAME]" at bounding box center [197, 191] width 41 height 6
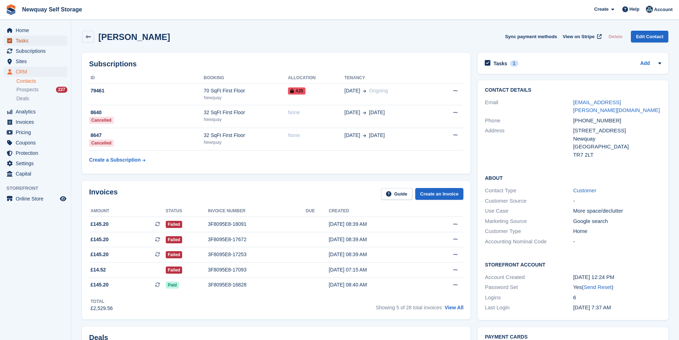
click at [45, 43] on span "Tasks" at bounding box center [37, 41] width 43 height 10
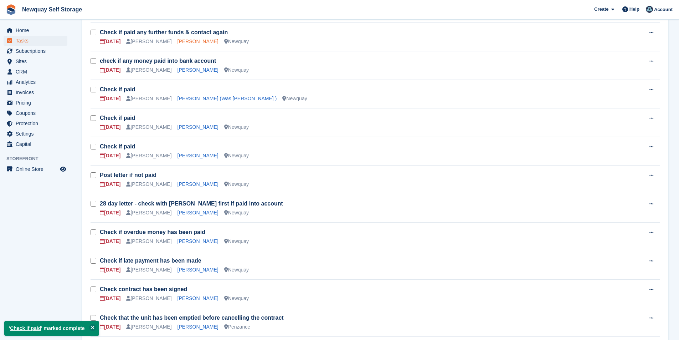
scroll to position [214, 0]
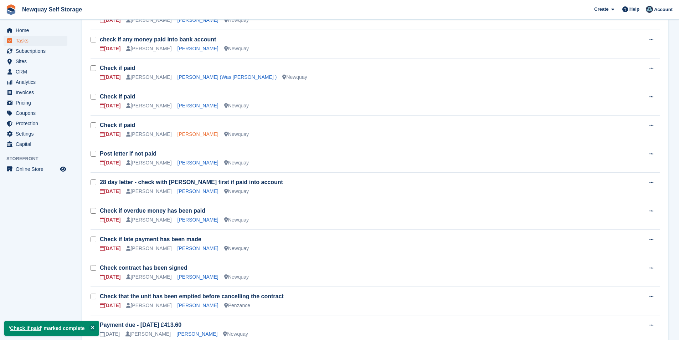
click at [182, 135] on link "[PERSON_NAME]" at bounding box center [197, 134] width 41 height 6
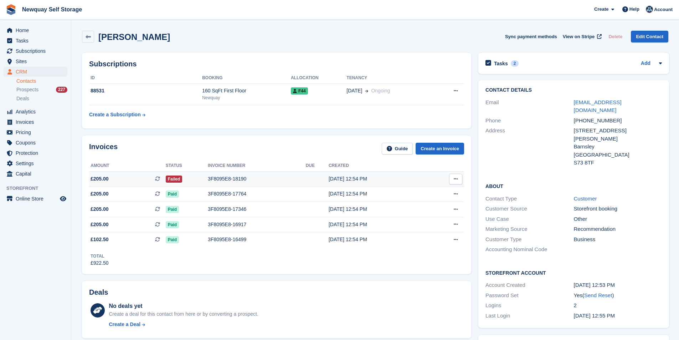
click at [217, 180] on div "3F8095E8-18190" at bounding box center [257, 178] width 98 height 7
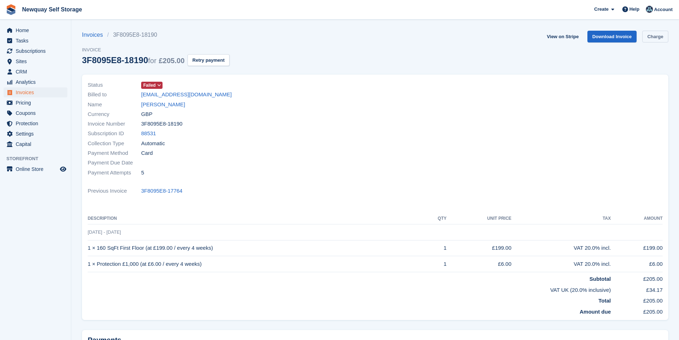
click at [657, 37] on link "Charge" at bounding box center [655, 37] width 26 height 12
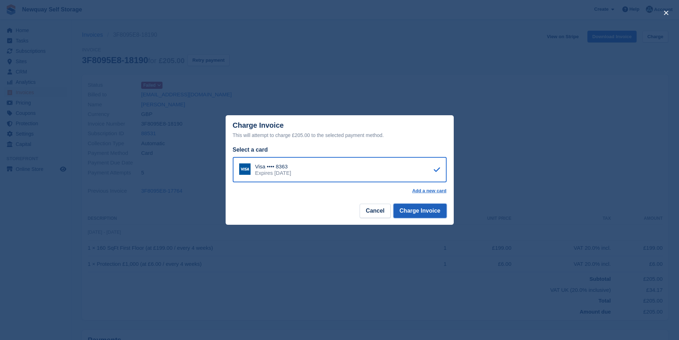
click at [436, 214] on button "Charge Invoice" at bounding box center [419, 211] width 53 height 14
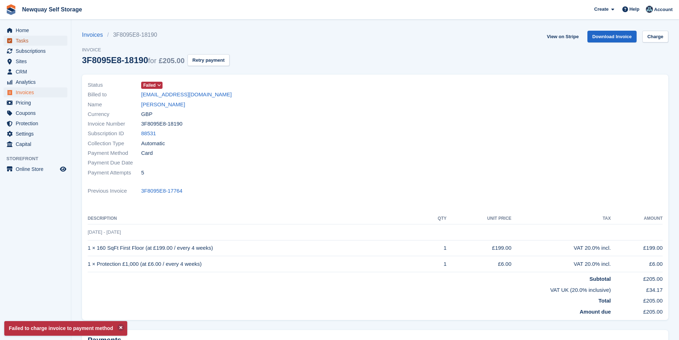
click at [38, 44] on span "Tasks" at bounding box center [37, 41] width 43 height 10
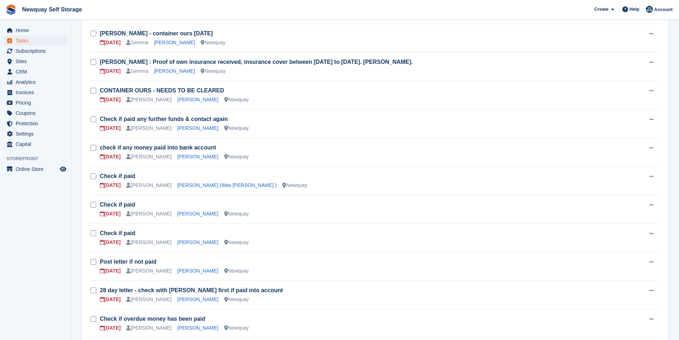
scroll to position [178, 0]
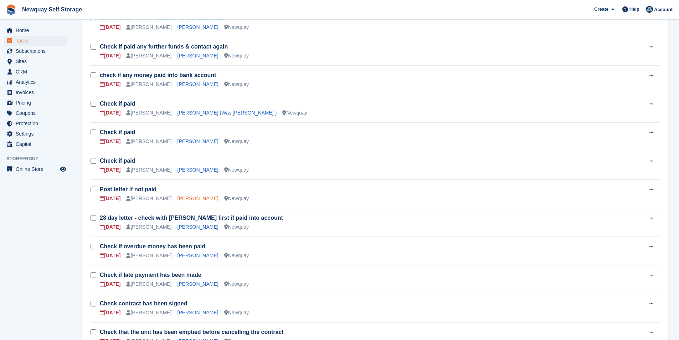
click at [192, 199] on link "[PERSON_NAME]" at bounding box center [197, 198] width 41 height 6
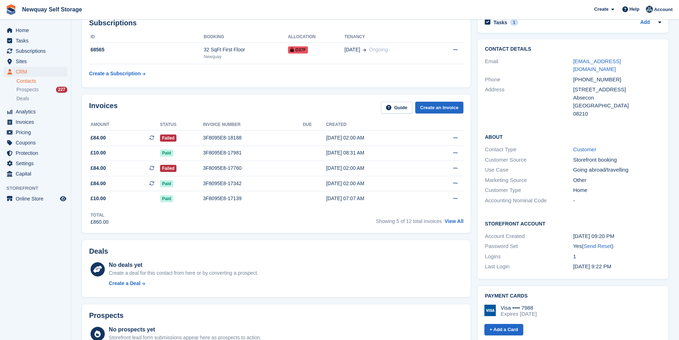
scroll to position [36, 0]
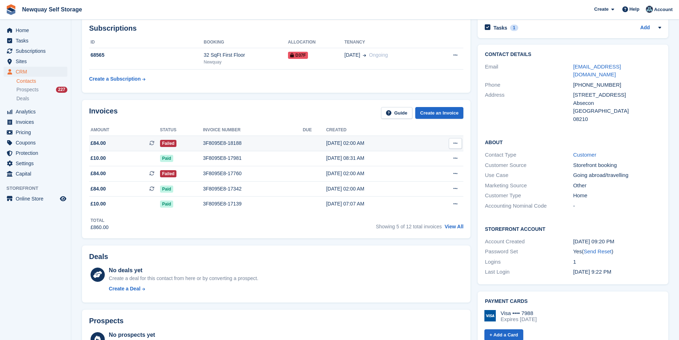
click at [223, 141] on div "3F8095E8-18188" at bounding box center [253, 142] width 100 height 7
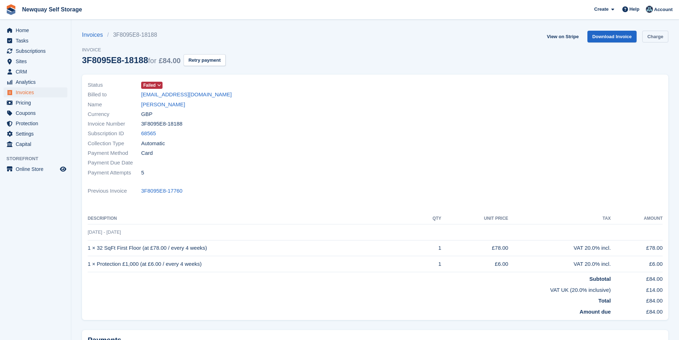
click at [665, 37] on link "Charge" at bounding box center [655, 37] width 26 height 12
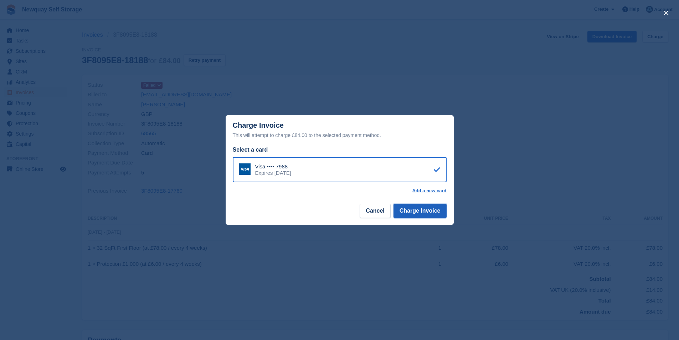
drag, startPoint x: 430, startPoint y: 206, endPoint x: 429, endPoint y: 212, distance: 5.7
click at [430, 208] on button "Charge Invoice" at bounding box center [419, 211] width 53 height 14
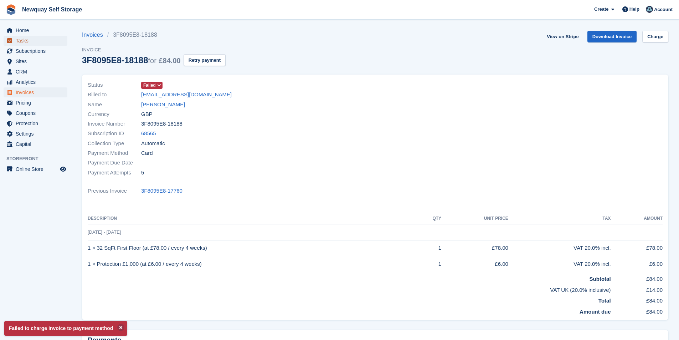
click at [31, 43] on span "Tasks" at bounding box center [37, 41] width 43 height 10
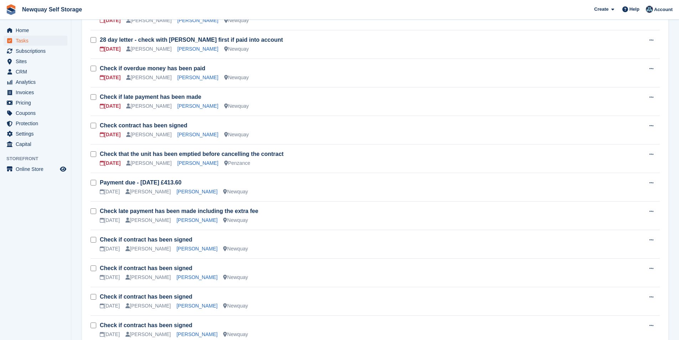
scroll to position [356, 0]
click at [184, 106] on link "[PERSON_NAME]" at bounding box center [197, 106] width 41 height 6
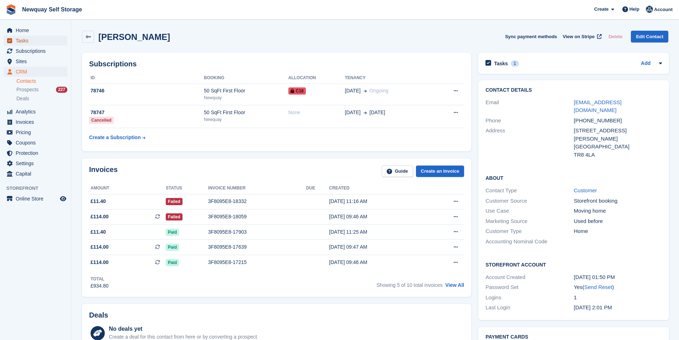
click at [26, 37] on span "Tasks" at bounding box center [37, 41] width 43 height 10
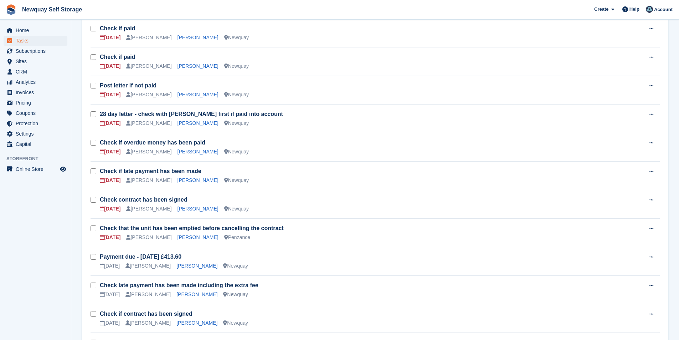
scroll to position [285, 0]
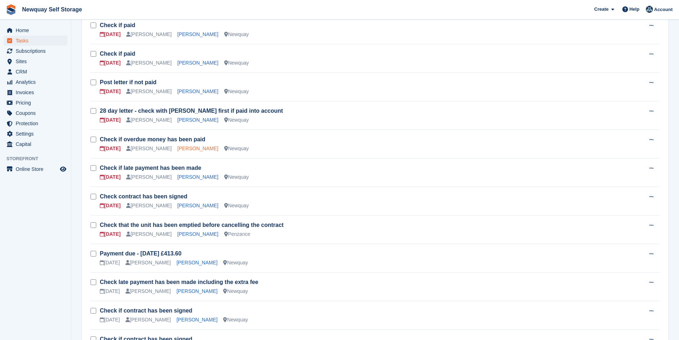
click at [182, 148] on link "[PERSON_NAME]" at bounding box center [197, 148] width 41 height 6
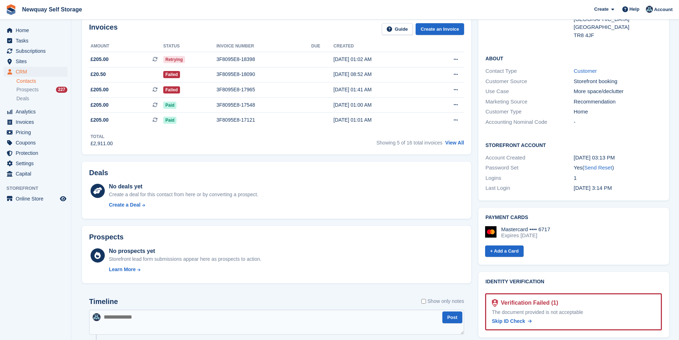
scroll to position [107, 0]
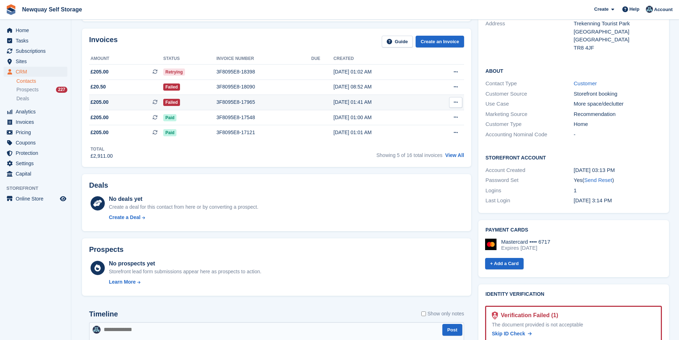
click at [242, 101] on div "3F8095E8-17965" at bounding box center [263, 101] width 95 height 7
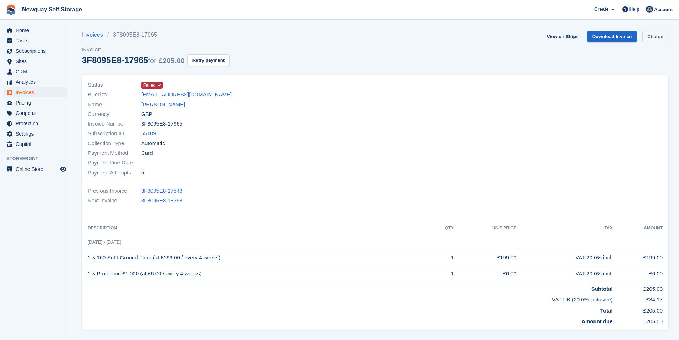
click at [660, 38] on link "Charge" at bounding box center [655, 37] width 26 height 12
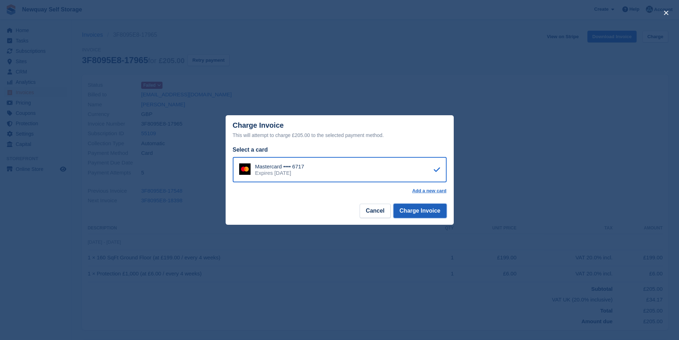
click at [438, 210] on button "Charge Invoice" at bounding box center [419, 211] width 53 height 14
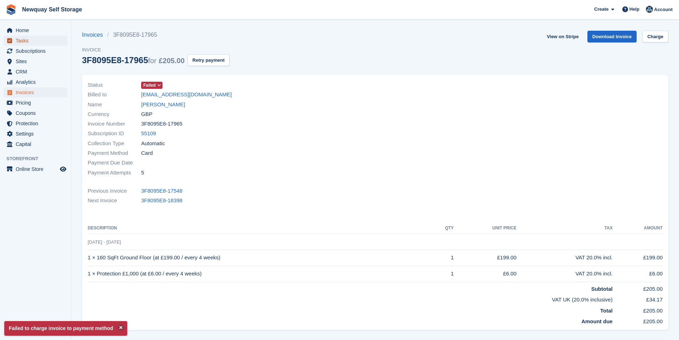
click at [27, 43] on span "Tasks" at bounding box center [37, 41] width 43 height 10
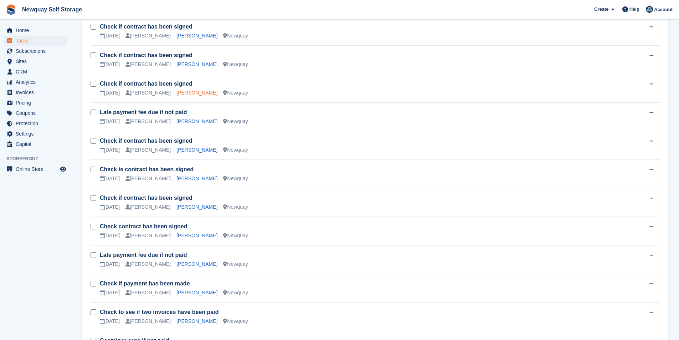
scroll to position [642, 0]
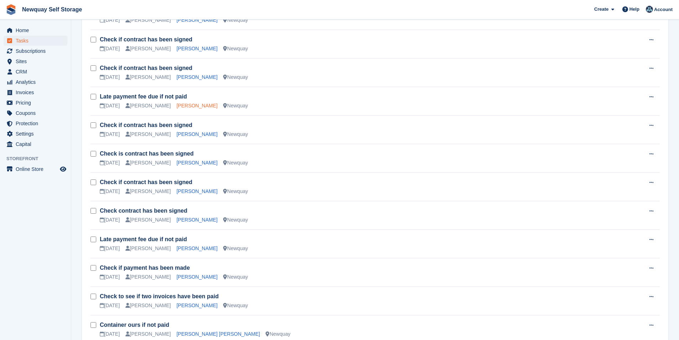
click at [176, 107] on link "[PERSON_NAME]" at bounding box center [196, 106] width 41 height 6
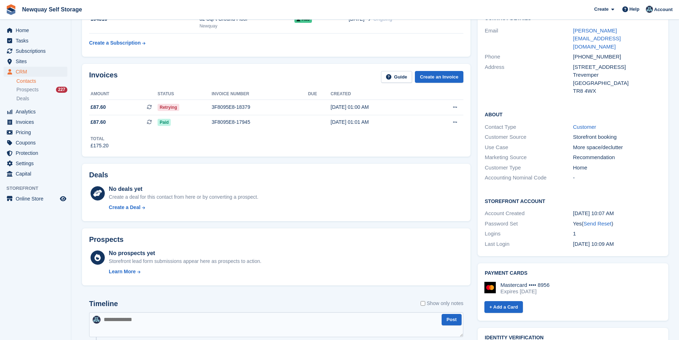
scroll to position [71, 0]
click at [230, 109] on div "3F8095E8-18379" at bounding box center [260, 107] width 96 height 7
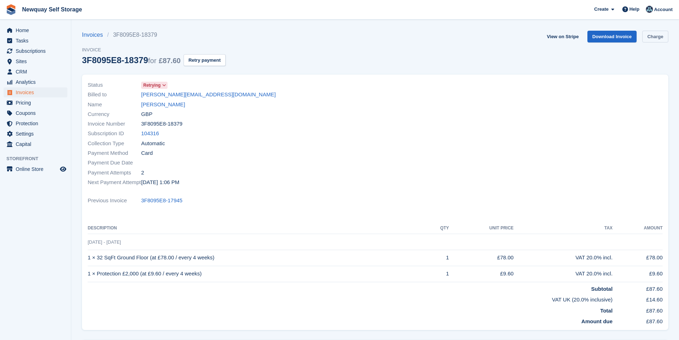
click at [660, 34] on link "Charge" at bounding box center [655, 37] width 26 height 12
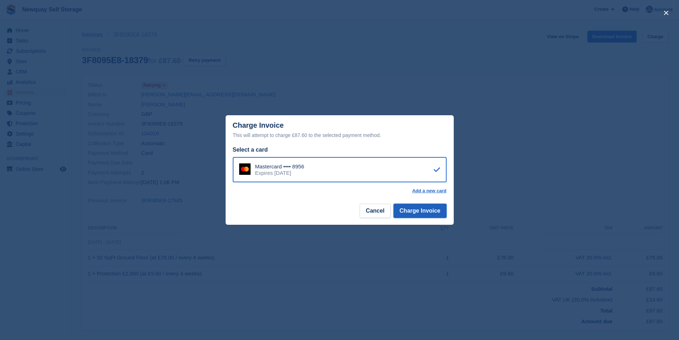
click at [434, 215] on button "Charge Invoice" at bounding box center [419, 211] width 53 height 14
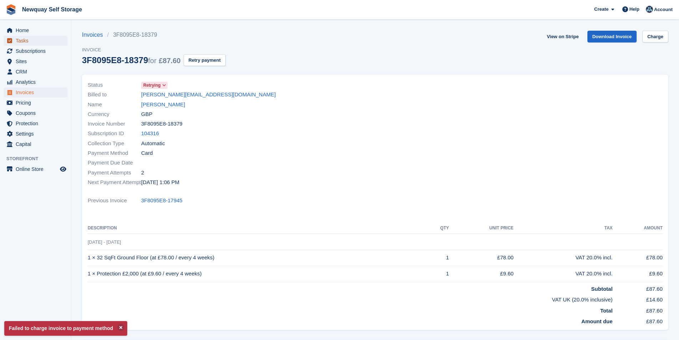
click at [23, 38] on span "Tasks" at bounding box center [37, 41] width 43 height 10
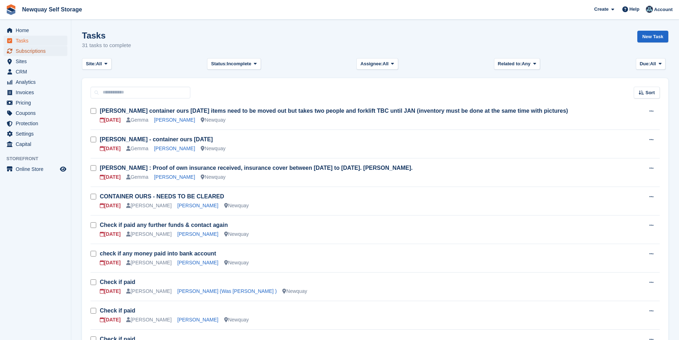
click at [40, 50] on span "Subscriptions" at bounding box center [37, 51] width 43 height 10
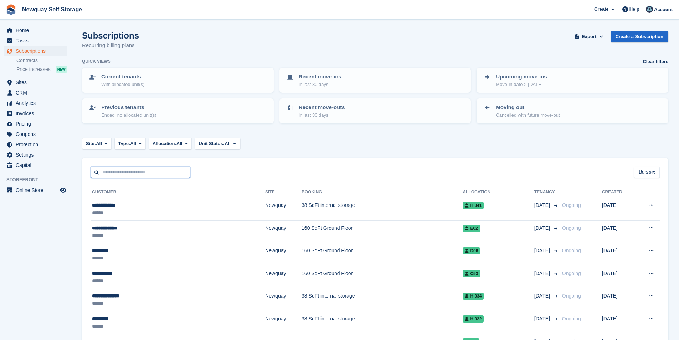
click at [164, 175] on input "text" at bounding box center [141, 172] width 100 height 12
type input "****"
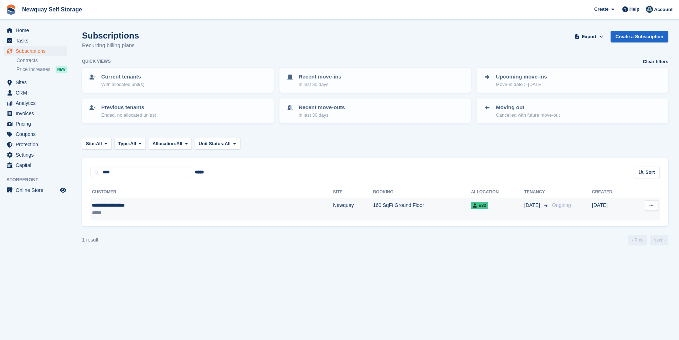
click at [123, 203] on div "**********" at bounding box center [154, 204] width 125 height 7
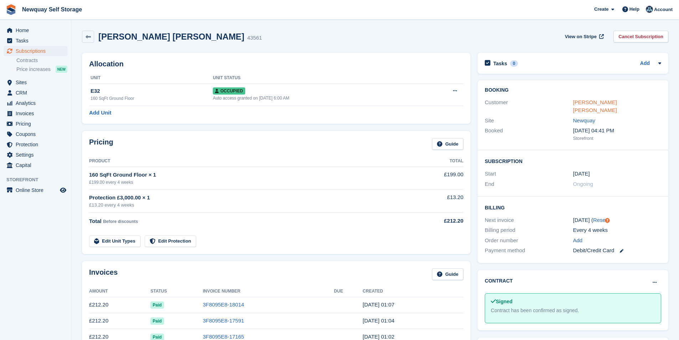
click at [609, 101] on link "[PERSON_NAME] [PERSON_NAME]" at bounding box center [595, 106] width 44 height 14
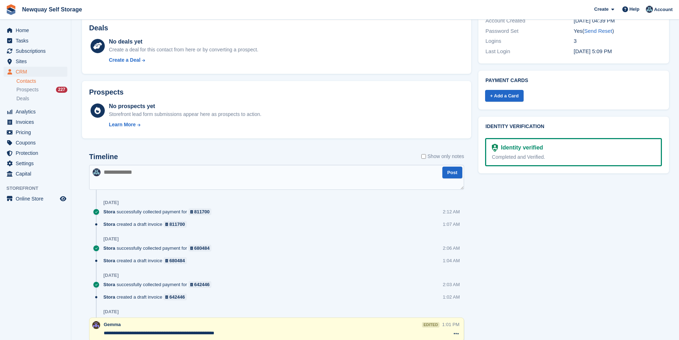
scroll to position [249, 0]
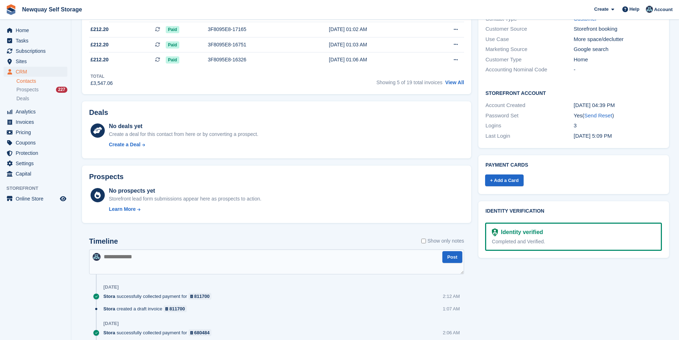
click at [142, 253] on textarea at bounding box center [276, 261] width 375 height 25
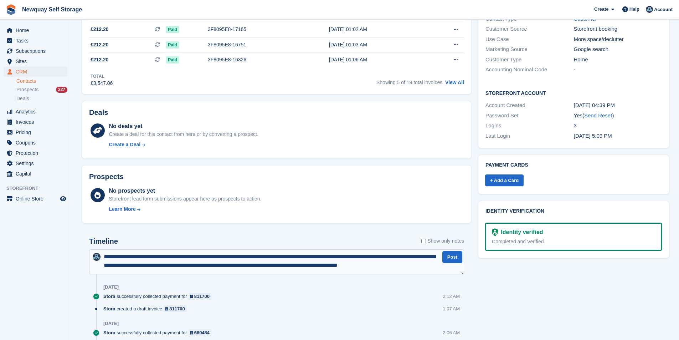
scroll to position [4, 0]
click at [107, 267] on textarea "**********" at bounding box center [276, 261] width 374 height 25
click at [146, 267] on textarea "**********" at bounding box center [276, 261] width 374 height 25
drag, startPoint x: 129, startPoint y: 270, endPoint x: 140, endPoint y: 272, distance: 11.5
click at [130, 270] on textarea "**********" at bounding box center [276, 261] width 374 height 25
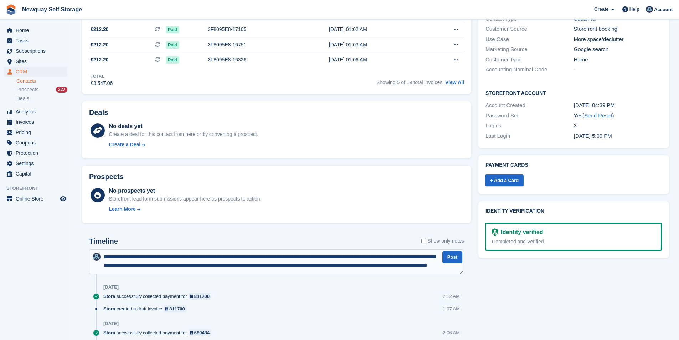
click at [235, 270] on textarea "**********" at bounding box center [276, 261] width 374 height 25
type textarea "**********"
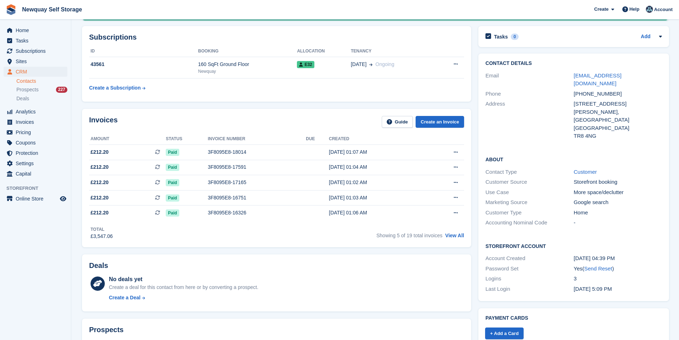
scroll to position [36, 0]
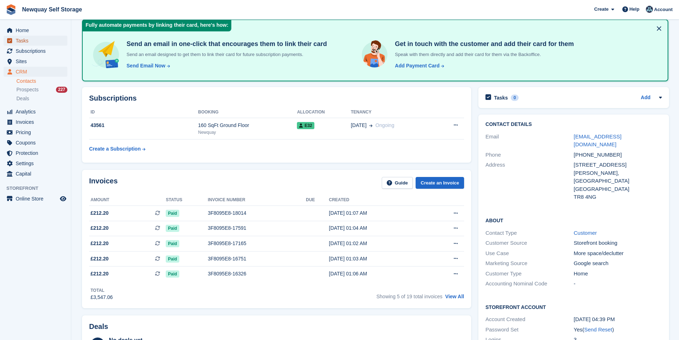
click at [36, 43] on span "Tasks" at bounding box center [37, 41] width 43 height 10
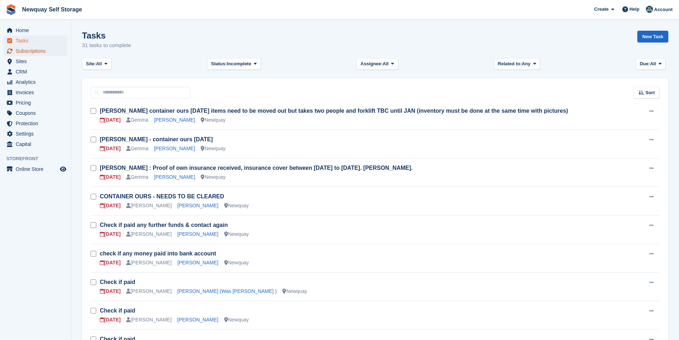
click at [44, 55] on span "Subscriptions" at bounding box center [37, 51] width 43 height 10
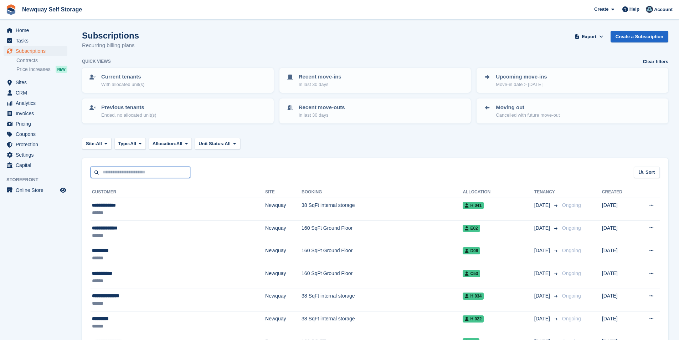
click at [127, 171] on input "text" at bounding box center [141, 172] width 100 height 12
type input "***"
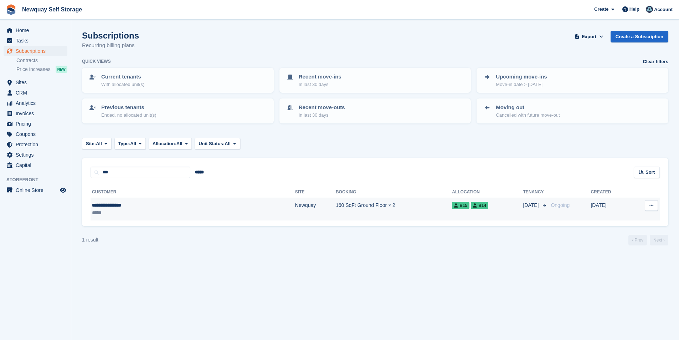
click at [125, 205] on div "**********" at bounding box center [143, 204] width 103 height 7
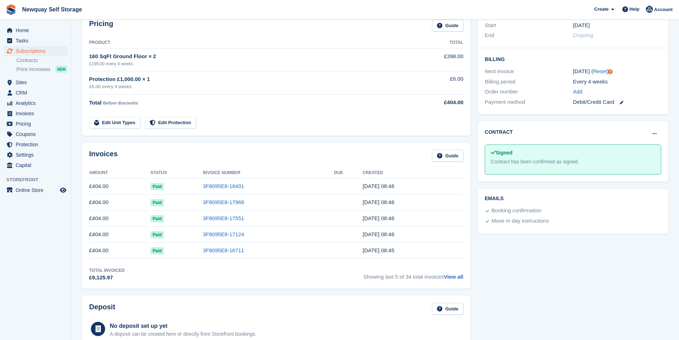
scroll to position [143, 0]
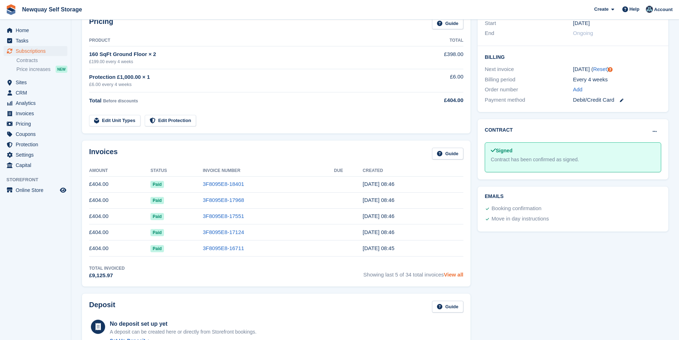
click at [451, 274] on link "View all" at bounding box center [454, 274] width 20 height 6
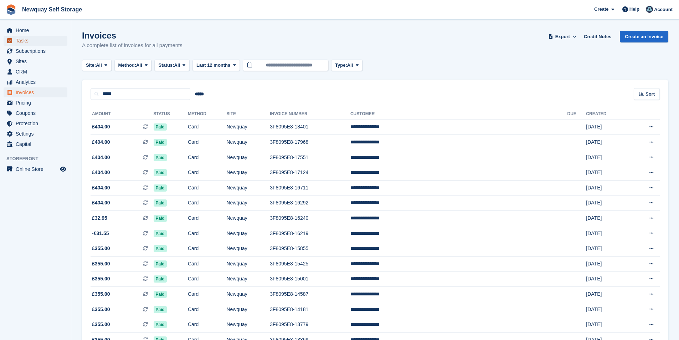
click at [37, 38] on span "Tasks" at bounding box center [37, 41] width 43 height 10
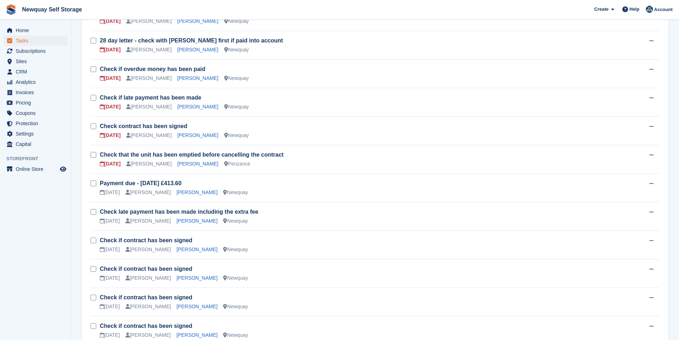
scroll to position [463, 0]
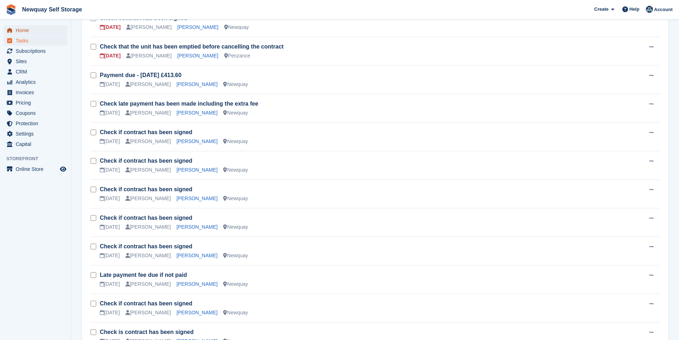
click at [34, 31] on span "Home" at bounding box center [37, 30] width 43 height 10
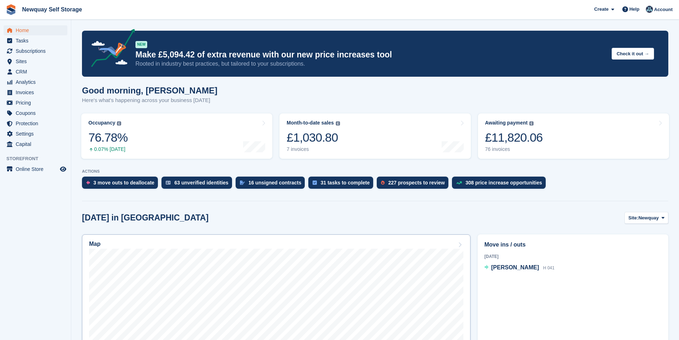
scroll to position [107, 0]
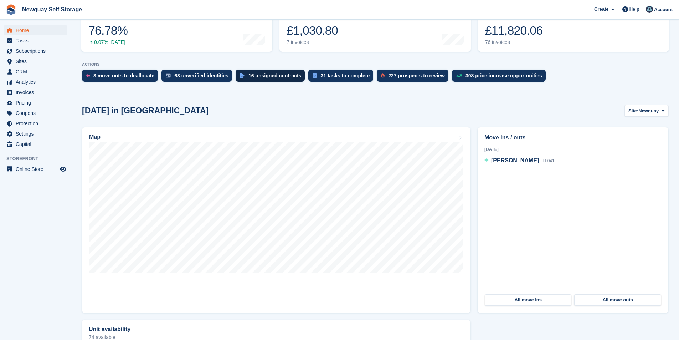
click at [263, 73] on div "16 unsigned contracts" at bounding box center [274, 76] width 53 height 6
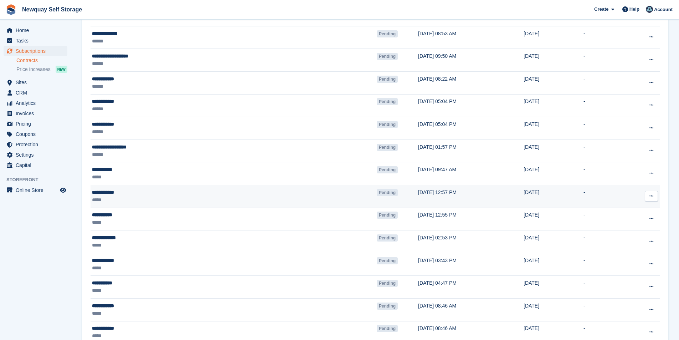
scroll to position [192, 0]
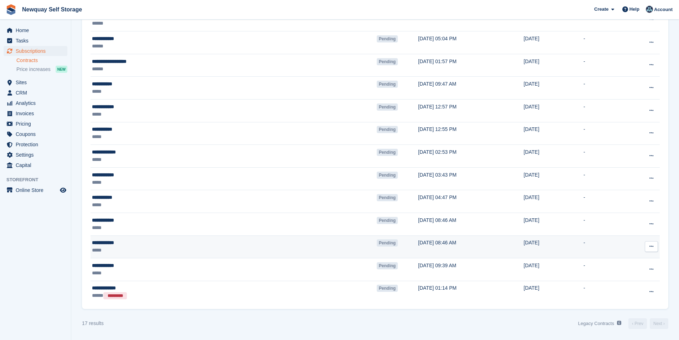
click at [655, 248] on button at bounding box center [651, 246] width 13 height 11
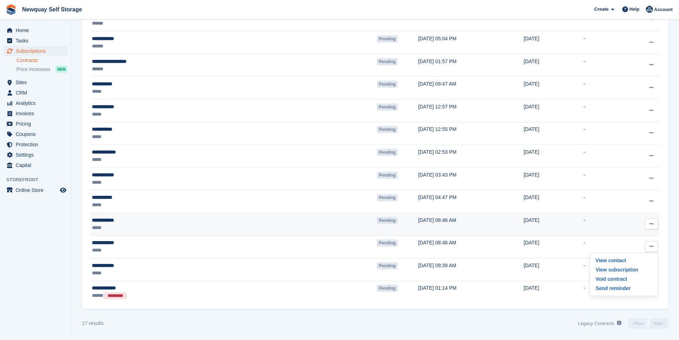
click at [655, 229] on button at bounding box center [651, 223] width 13 height 11
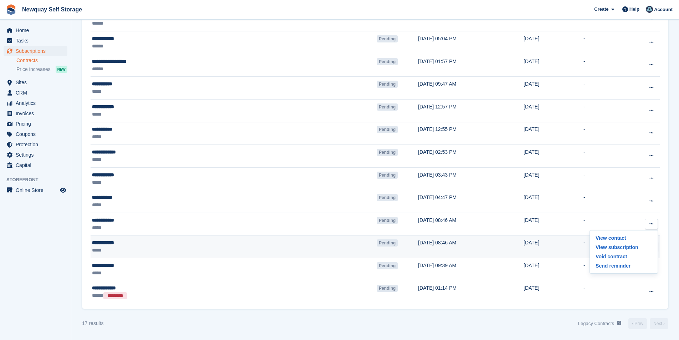
click at [105, 239] on div "**********" at bounding box center [164, 242] width 145 height 7
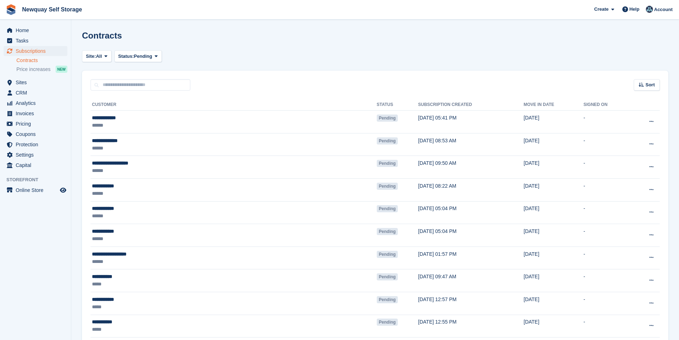
scroll to position [192, 0]
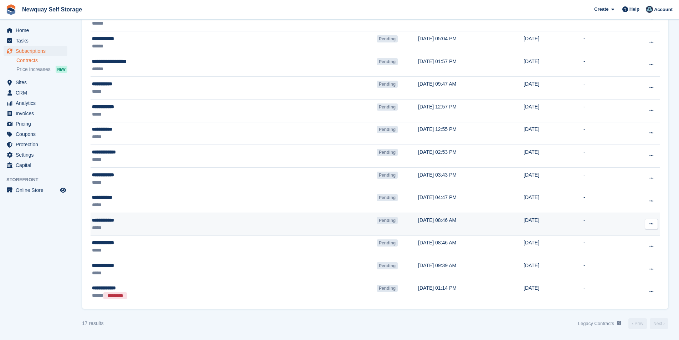
click at [115, 218] on div "**********" at bounding box center [164, 219] width 145 height 7
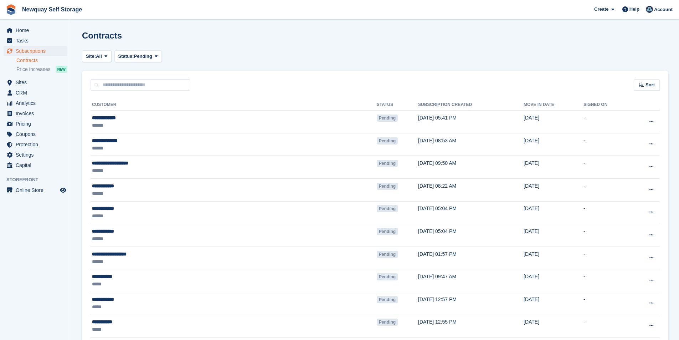
scroll to position [192, 0]
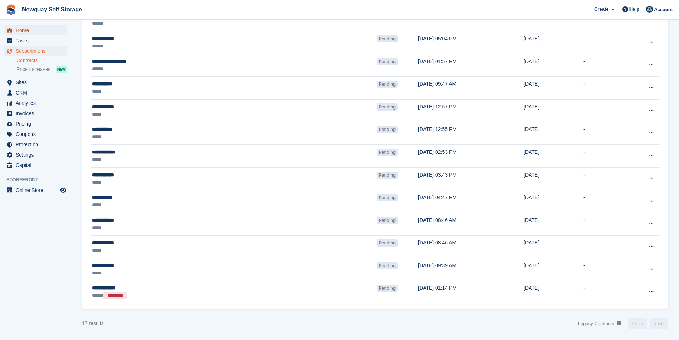
click at [26, 29] on span "Home" at bounding box center [37, 30] width 43 height 10
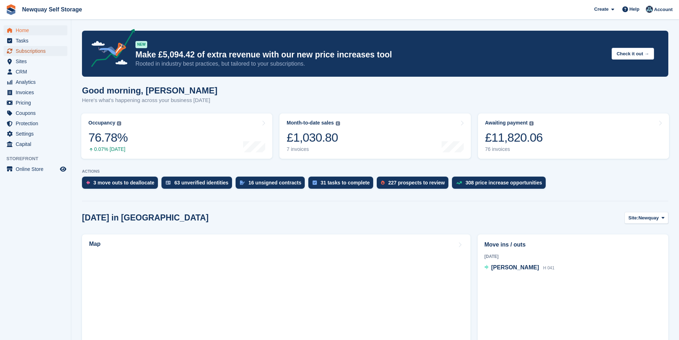
click at [37, 52] on span "Subscriptions" at bounding box center [37, 51] width 43 height 10
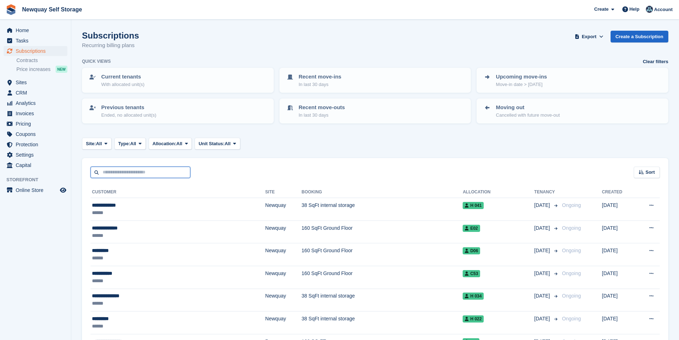
click at [116, 172] on input "text" at bounding box center [141, 172] width 100 height 12
type input "******"
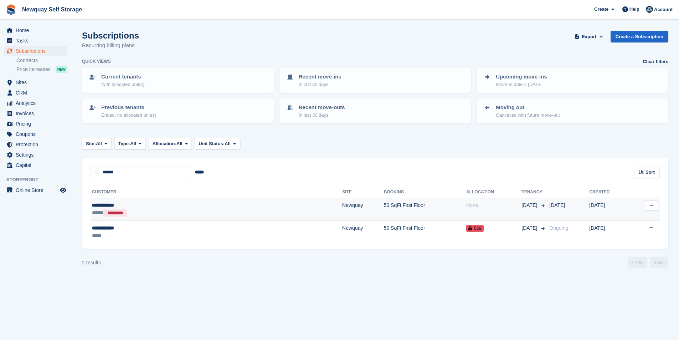
click at [655, 207] on button at bounding box center [651, 205] width 13 height 11
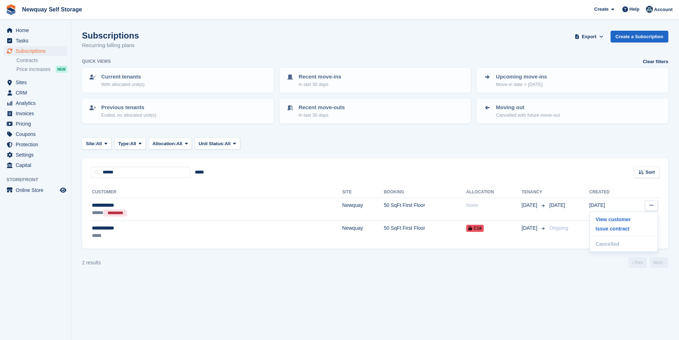
click at [132, 273] on section "Subscriptions Recurring billing plans Export Export Subscriptions Export a CSV …" at bounding box center [375, 170] width 608 height 340
click at [37, 27] on span "Home" at bounding box center [37, 30] width 43 height 10
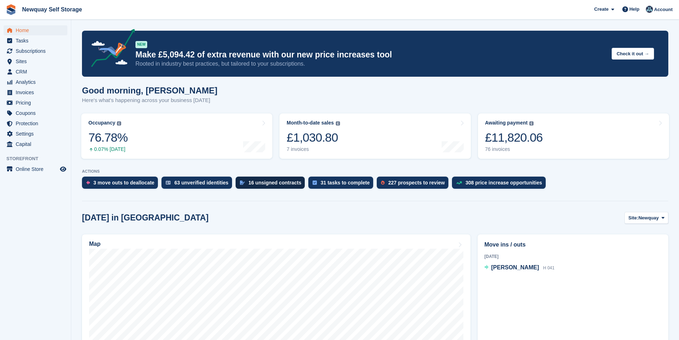
click at [278, 183] on div "16 unsigned contracts" at bounding box center [274, 183] width 53 height 6
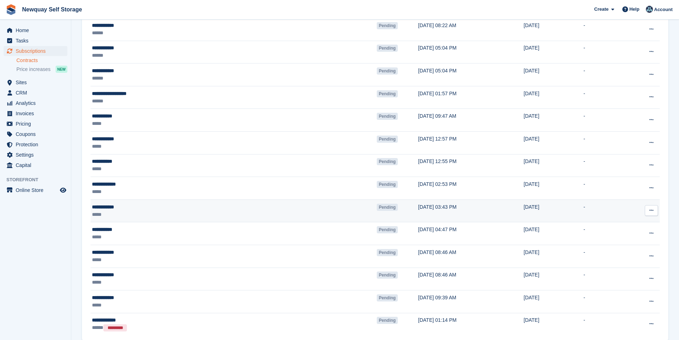
scroll to position [192, 0]
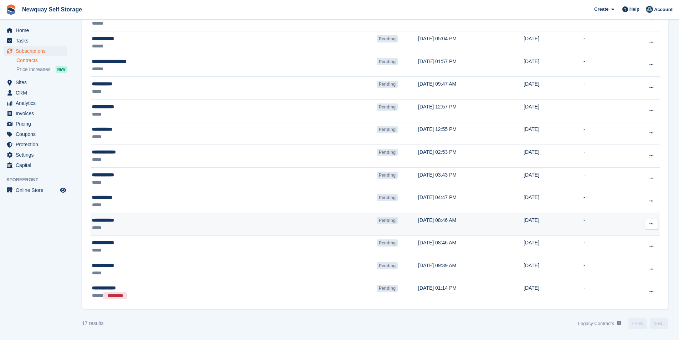
click at [655, 225] on button at bounding box center [651, 223] width 13 height 11
click at [624, 256] on p "Void contract" at bounding box center [624, 256] width 62 height 9
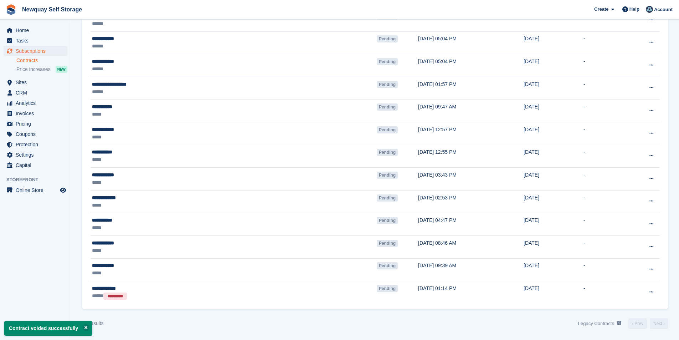
scroll to position [170, 0]
click at [83, 328] on button at bounding box center [85, 327] width 7 height 7
click at [31, 29] on span "Home" at bounding box center [37, 30] width 43 height 10
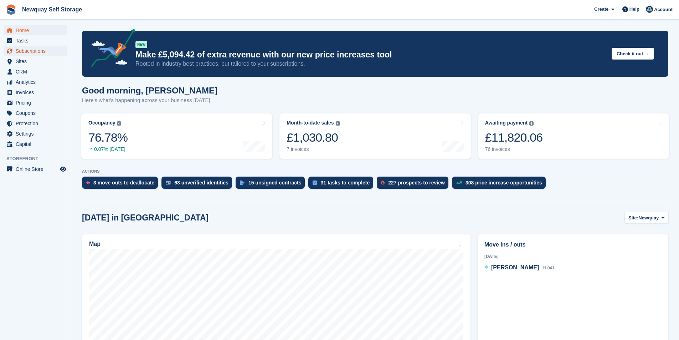
click at [39, 48] on span "Subscriptions" at bounding box center [37, 51] width 43 height 10
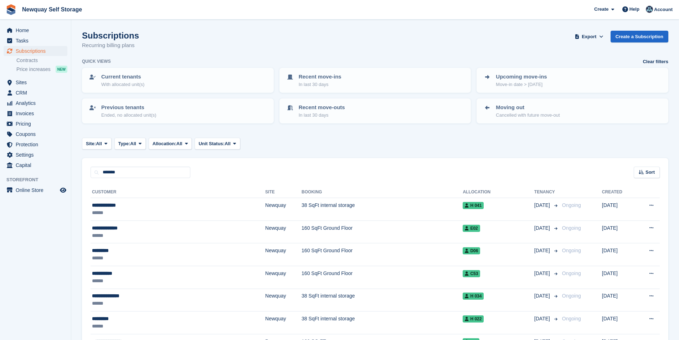
type input "*******"
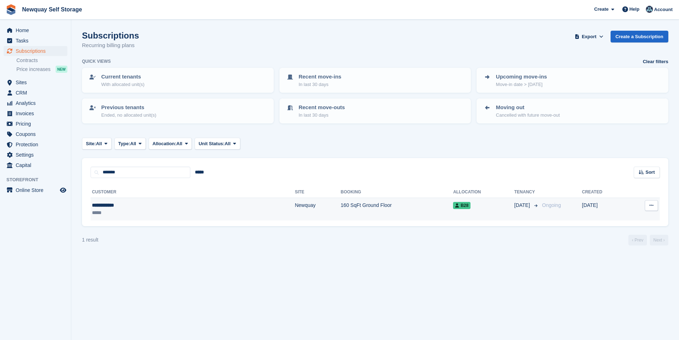
click at [110, 203] on div "**********" at bounding box center [137, 204] width 91 height 7
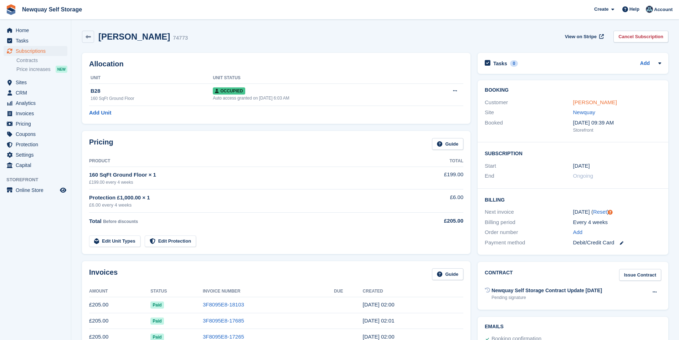
click at [595, 102] on link "Jane Fielden" at bounding box center [595, 102] width 44 height 6
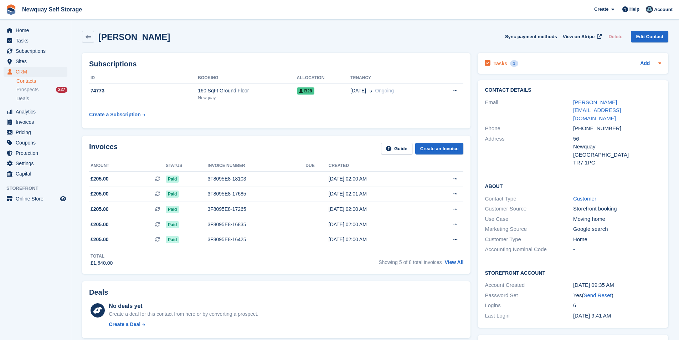
click at [489, 65] on icon at bounding box center [488, 63] width 6 height 6
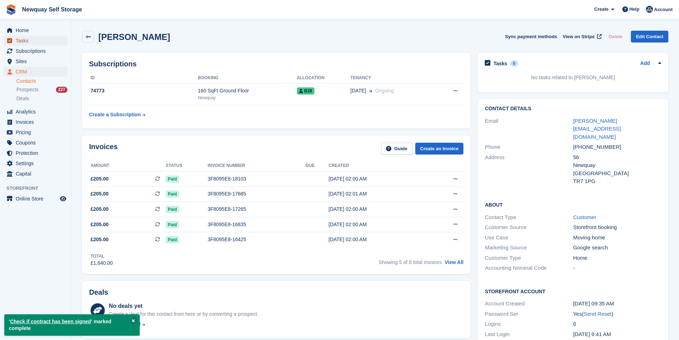
click at [36, 38] on span "Tasks" at bounding box center [37, 41] width 43 height 10
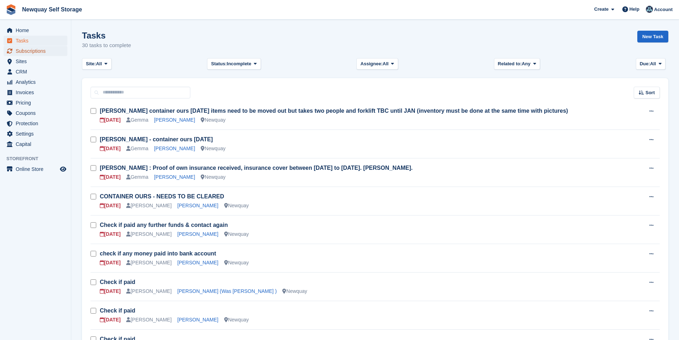
click at [22, 49] on span "Subscriptions" at bounding box center [37, 51] width 43 height 10
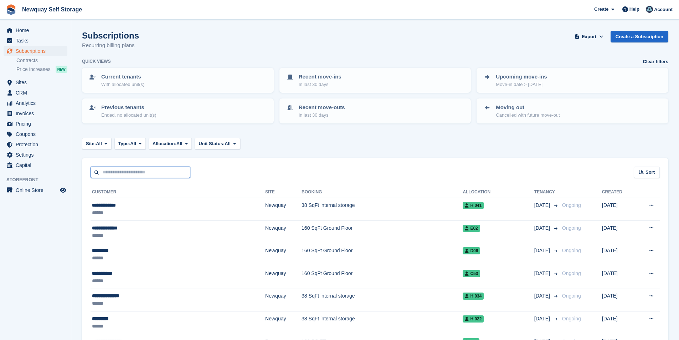
click at [155, 176] on input "text" at bounding box center [141, 172] width 100 height 12
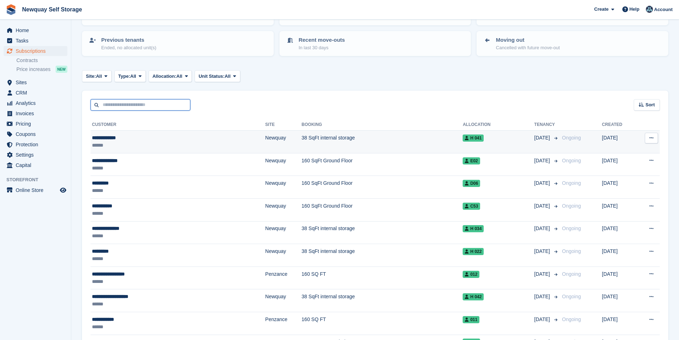
scroll to position [71, 0]
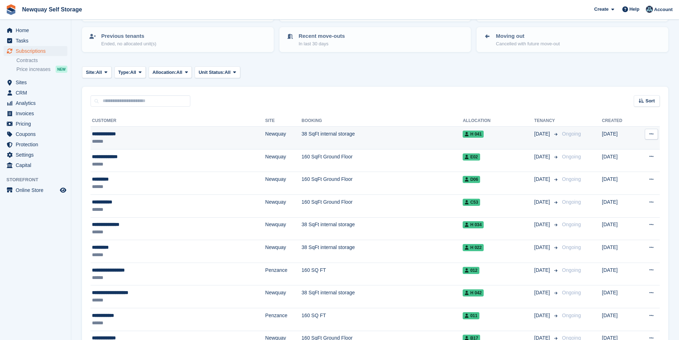
click at [105, 133] on div "**********" at bounding box center [144, 133] width 105 height 7
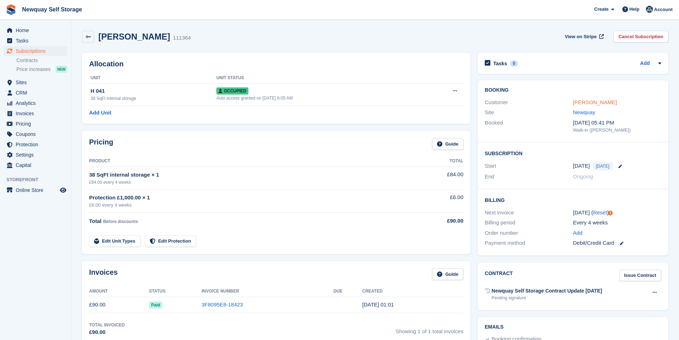
click at [592, 101] on link "[PERSON_NAME]" at bounding box center [595, 102] width 44 height 6
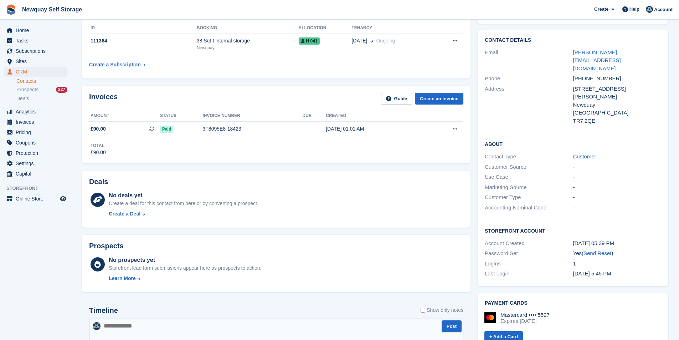
scroll to position [107, 0]
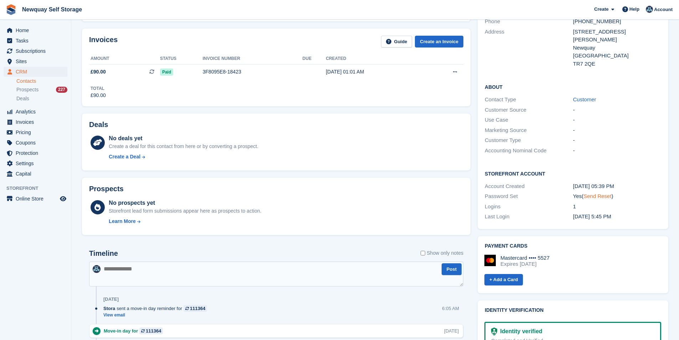
click at [599, 193] on link "Send Reset" at bounding box center [597, 196] width 28 height 6
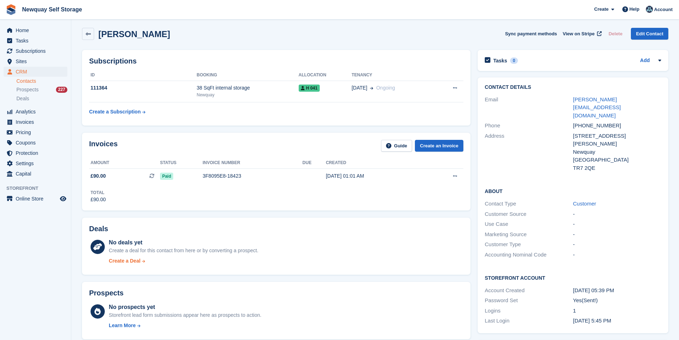
scroll to position [0, 0]
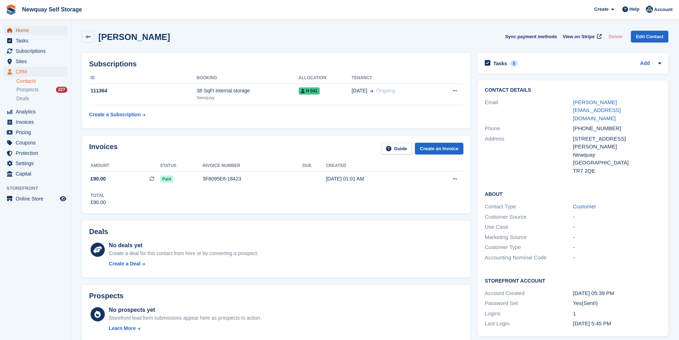
click at [40, 30] on span "Home" at bounding box center [37, 30] width 43 height 10
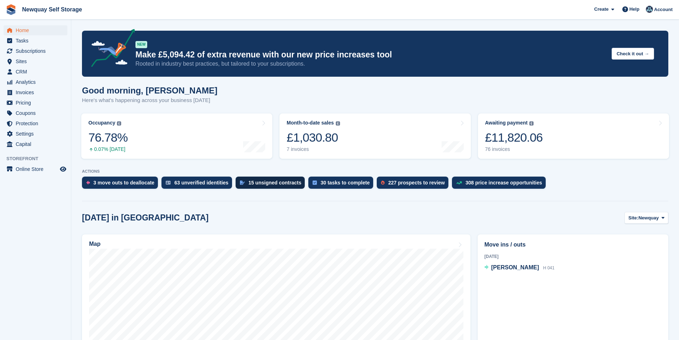
click at [261, 181] on div "15 unsigned contracts" at bounding box center [274, 183] width 53 height 6
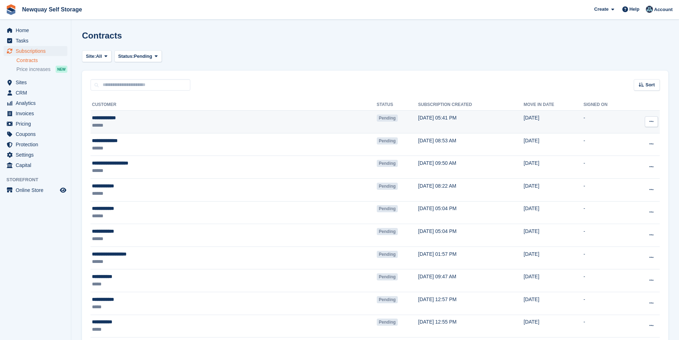
click at [656, 122] on button at bounding box center [651, 121] width 13 height 11
click at [596, 154] on p "Void contract" at bounding box center [624, 153] width 62 height 9
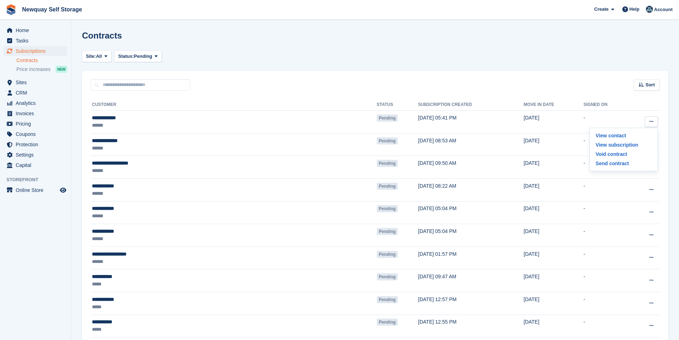
drag, startPoint x: 340, startPoint y: 42, endPoint x: 225, endPoint y: 41, distance: 114.4
click at [340, 43] on div "Contracts" at bounding box center [375, 40] width 586 height 18
click at [30, 33] on span "Home" at bounding box center [37, 30] width 43 height 10
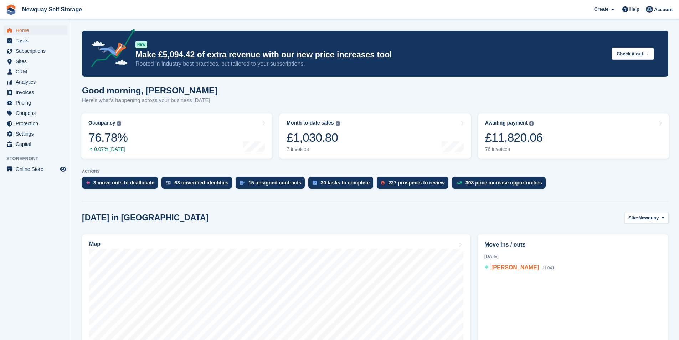
click at [514, 265] on span "[PERSON_NAME]" at bounding box center [515, 267] width 48 height 6
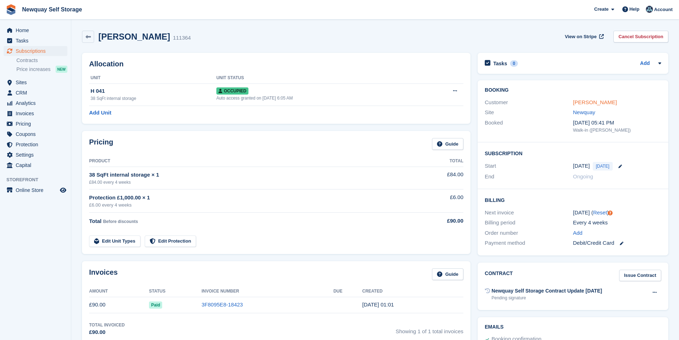
click at [592, 101] on link "[PERSON_NAME]" at bounding box center [595, 102] width 44 height 6
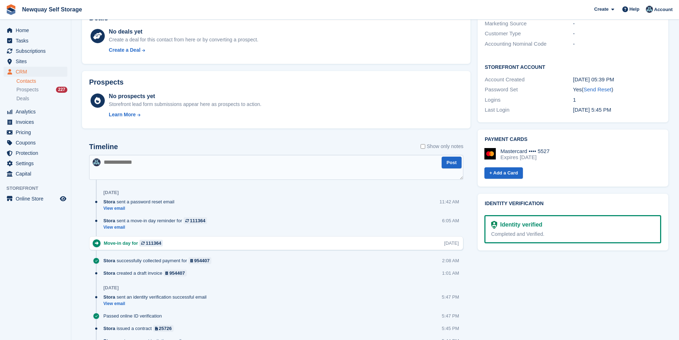
scroll to position [214, 0]
click at [426, 146] on label "Show only notes" at bounding box center [442, 145] width 43 height 7
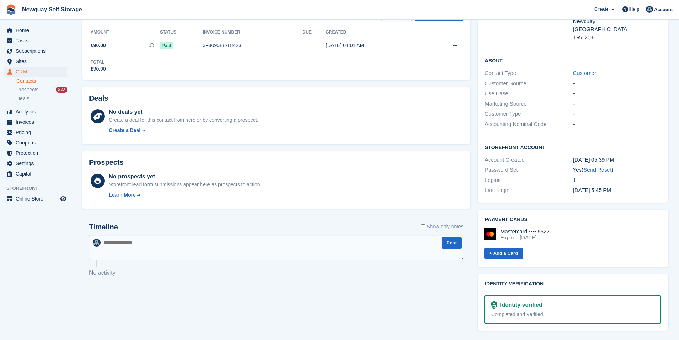
scroll to position [109, 0]
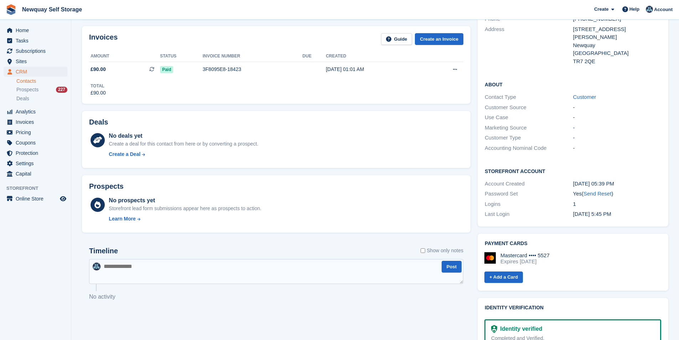
click at [137, 273] on textarea at bounding box center [276, 271] width 374 height 25
click at [40, 30] on span "Home" at bounding box center [37, 30] width 43 height 10
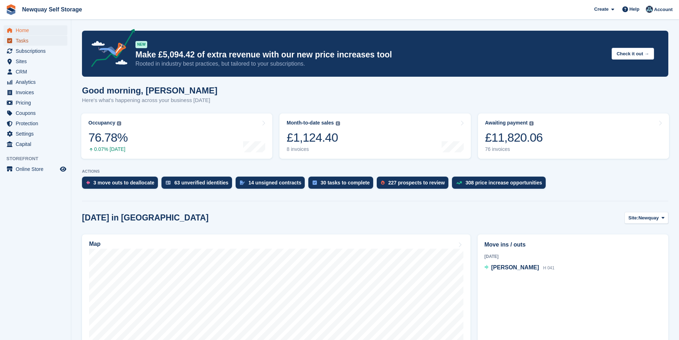
click at [26, 39] on span "Tasks" at bounding box center [37, 41] width 43 height 10
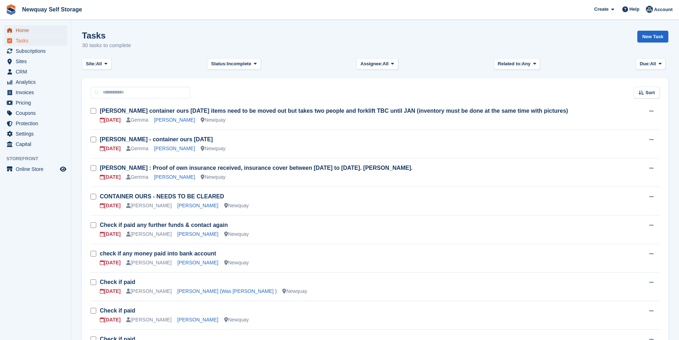
click at [35, 30] on span "Home" at bounding box center [37, 30] width 43 height 10
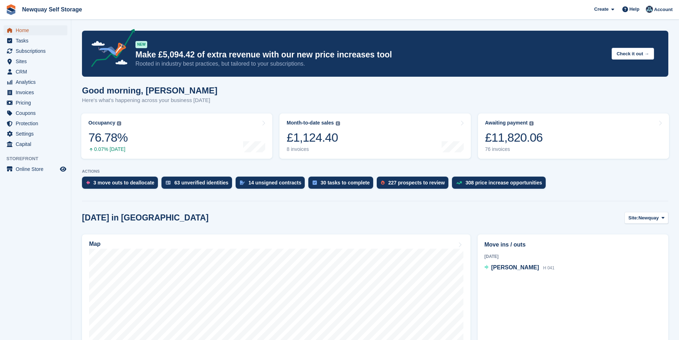
click at [30, 31] on span "Home" at bounding box center [37, 30] width 43 height 10
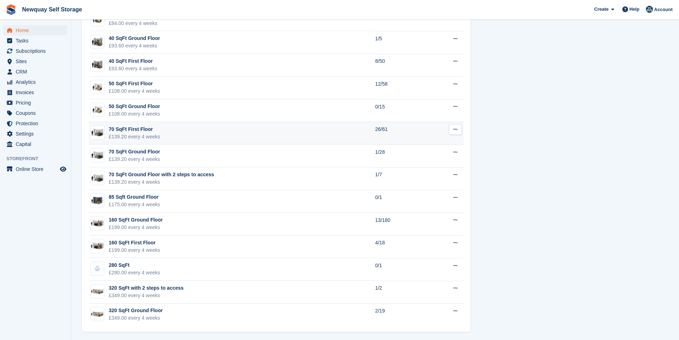
scroll to position [501, 0]
